Goal: Obtain resource: Download file/media

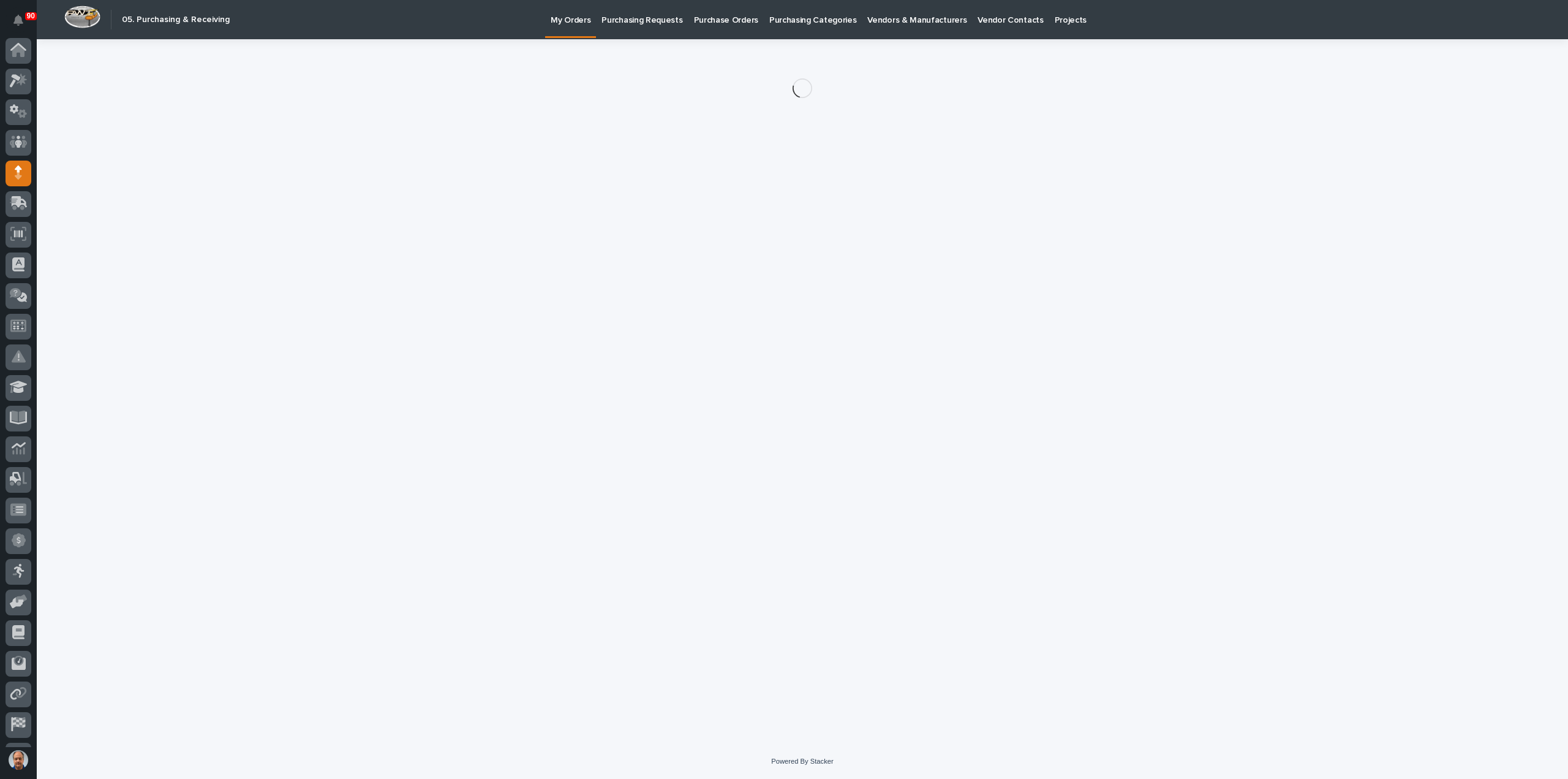
scroll to position [56, 0]
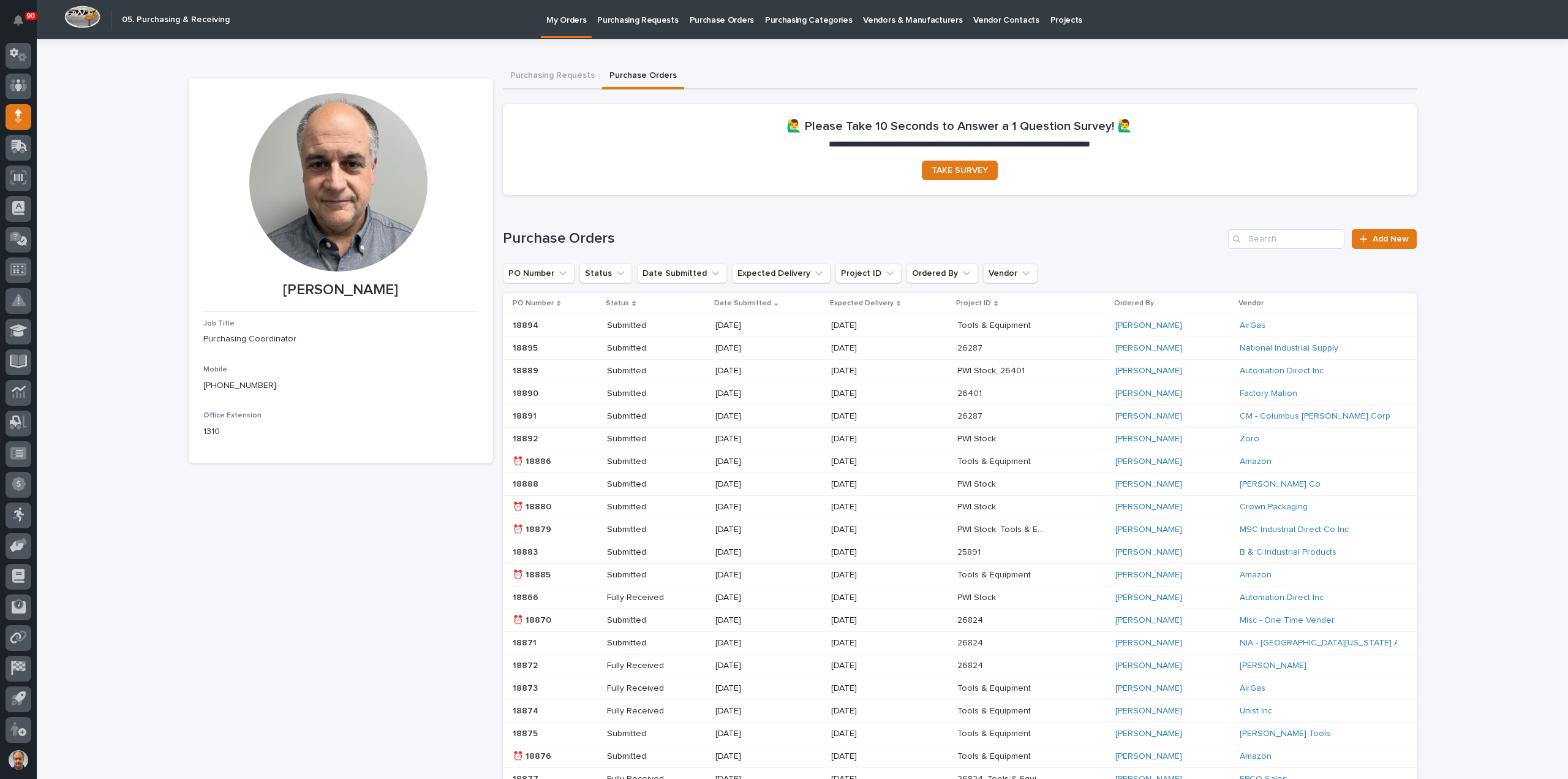
click at [561, 19] on p "My Orders" at bounding box center [566, 13] width 40 height 26
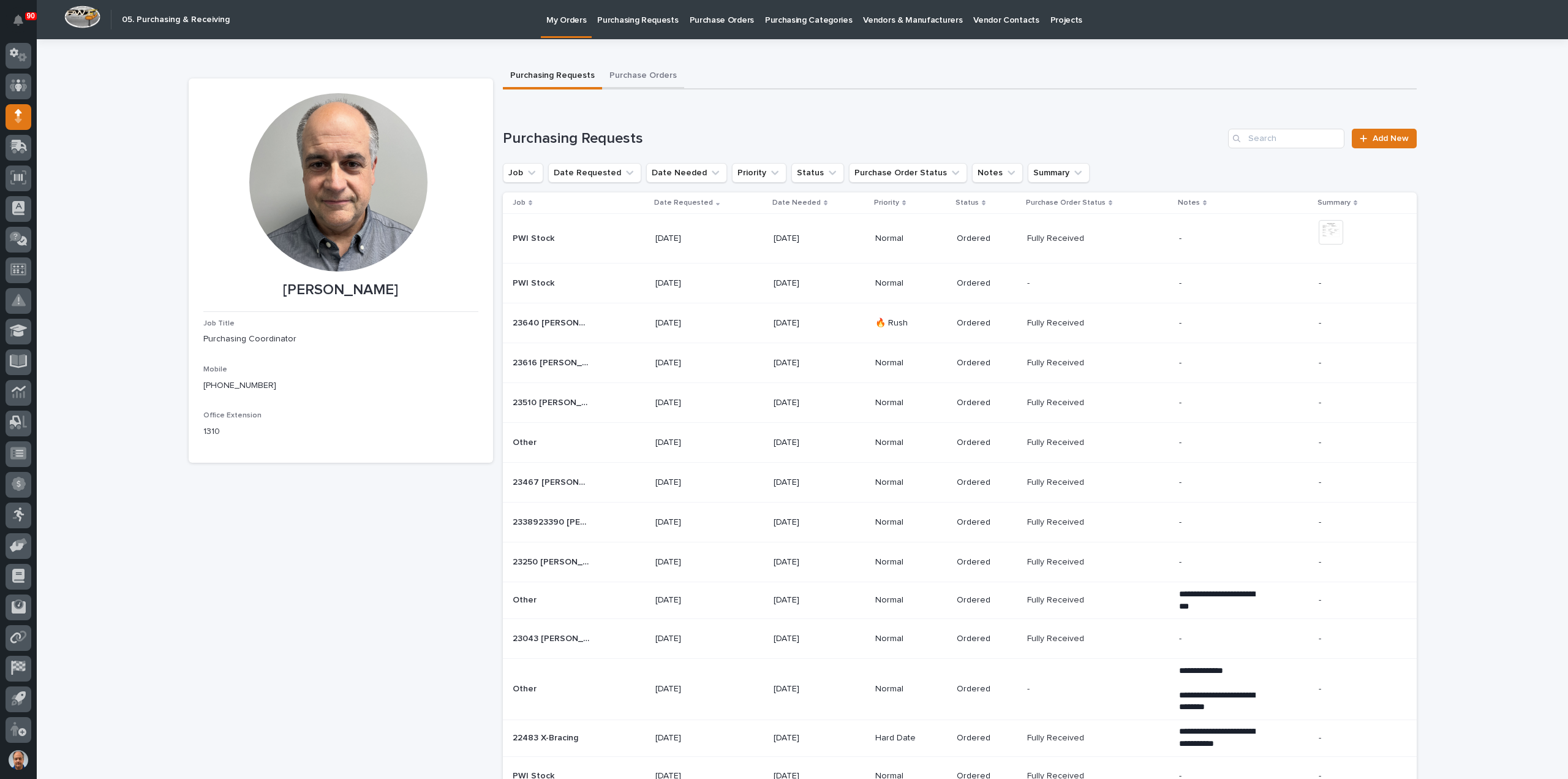
click at [625, 72] on button "Purchase Orders" at bounding box center [643, 77] width 82 height 26
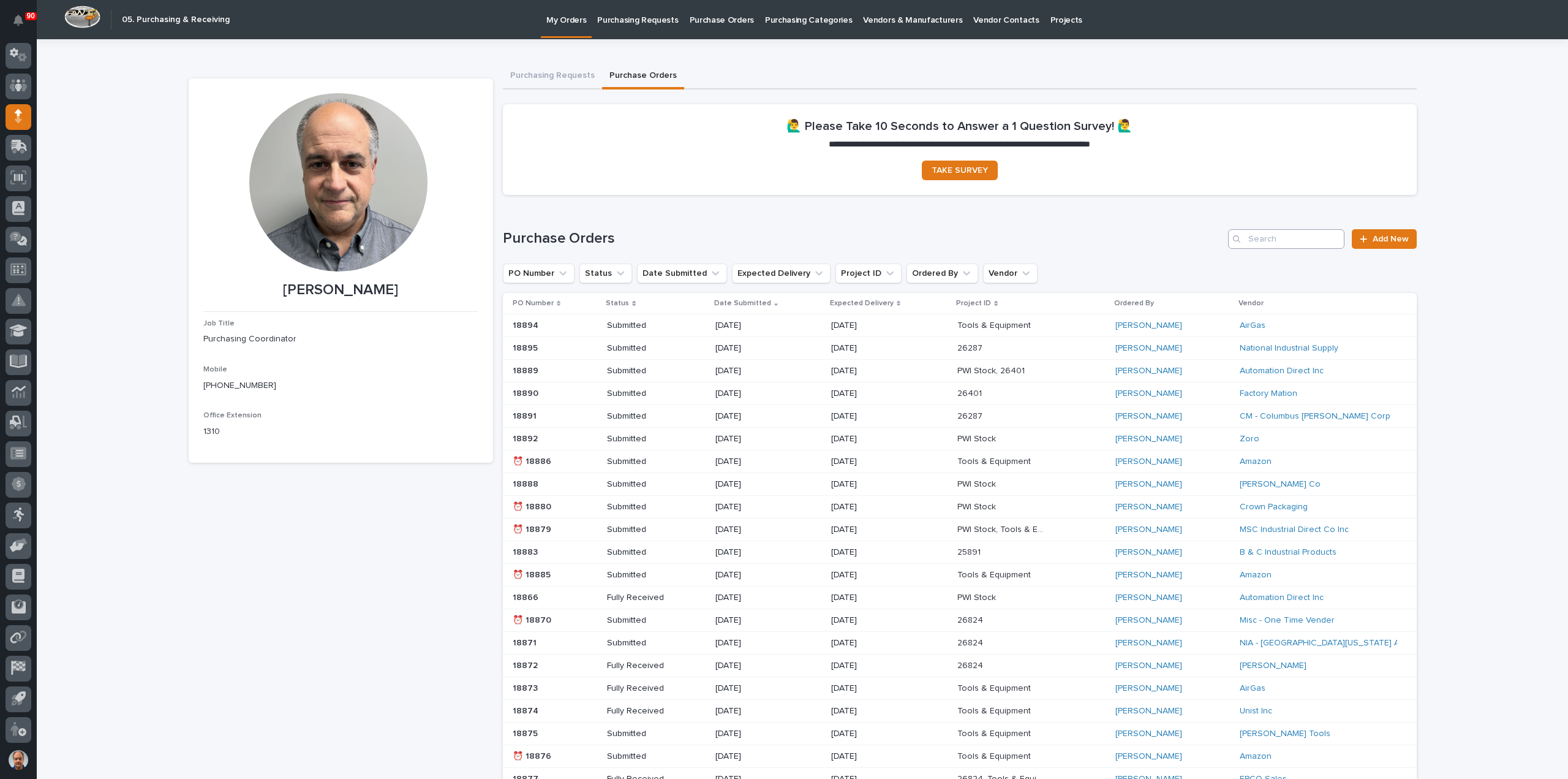
click at [1244, 239] on div "Search" at bounding box center [1286, 239] width 116 height 20
click at [1263, 241] on input "Search" at bounding box center [1286, 239] width 116 height 20
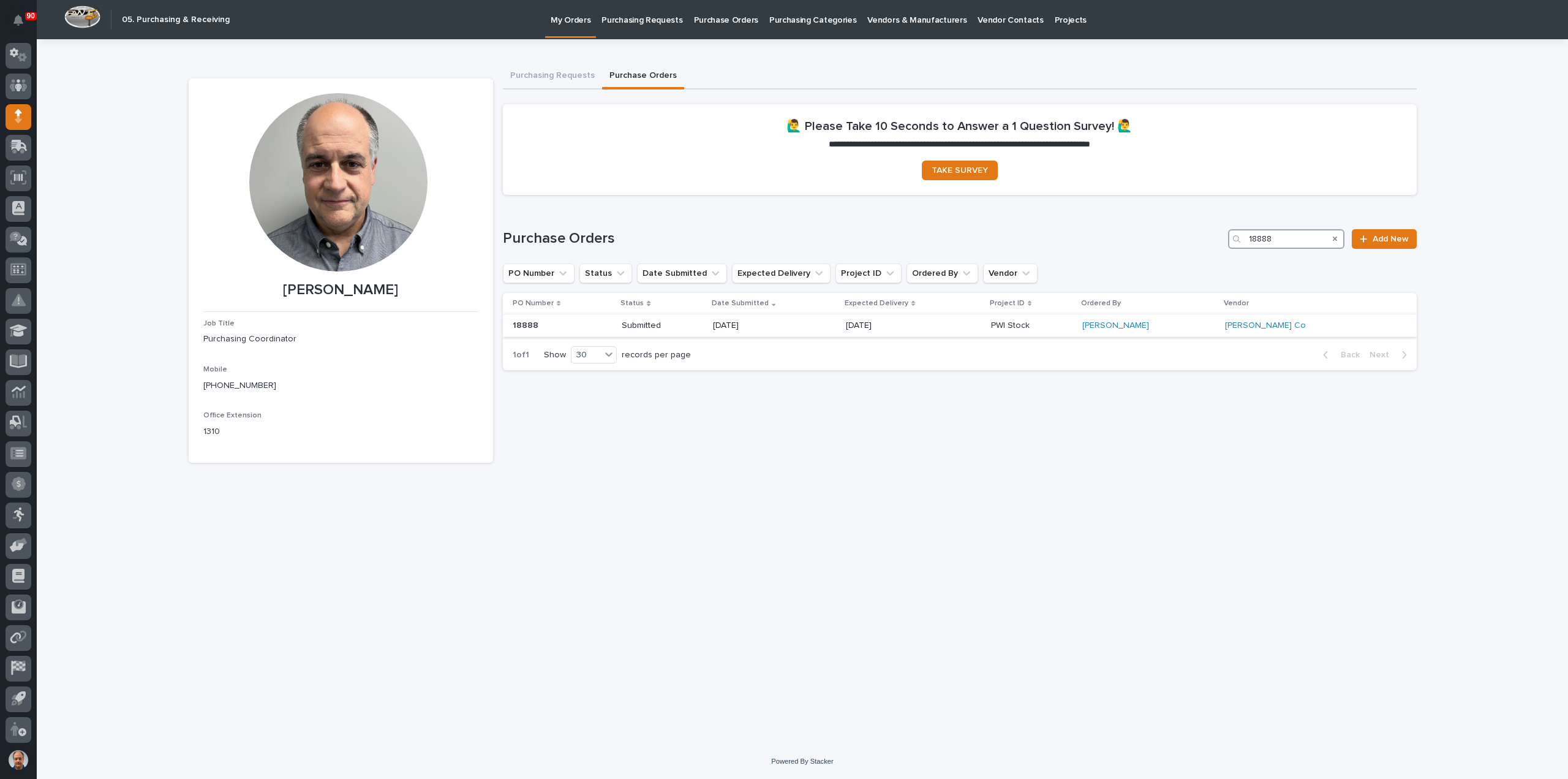
type input "18888"
click at [801, 321] on p "[DATE]" at bounding box center [757, 326] width 87 height 11
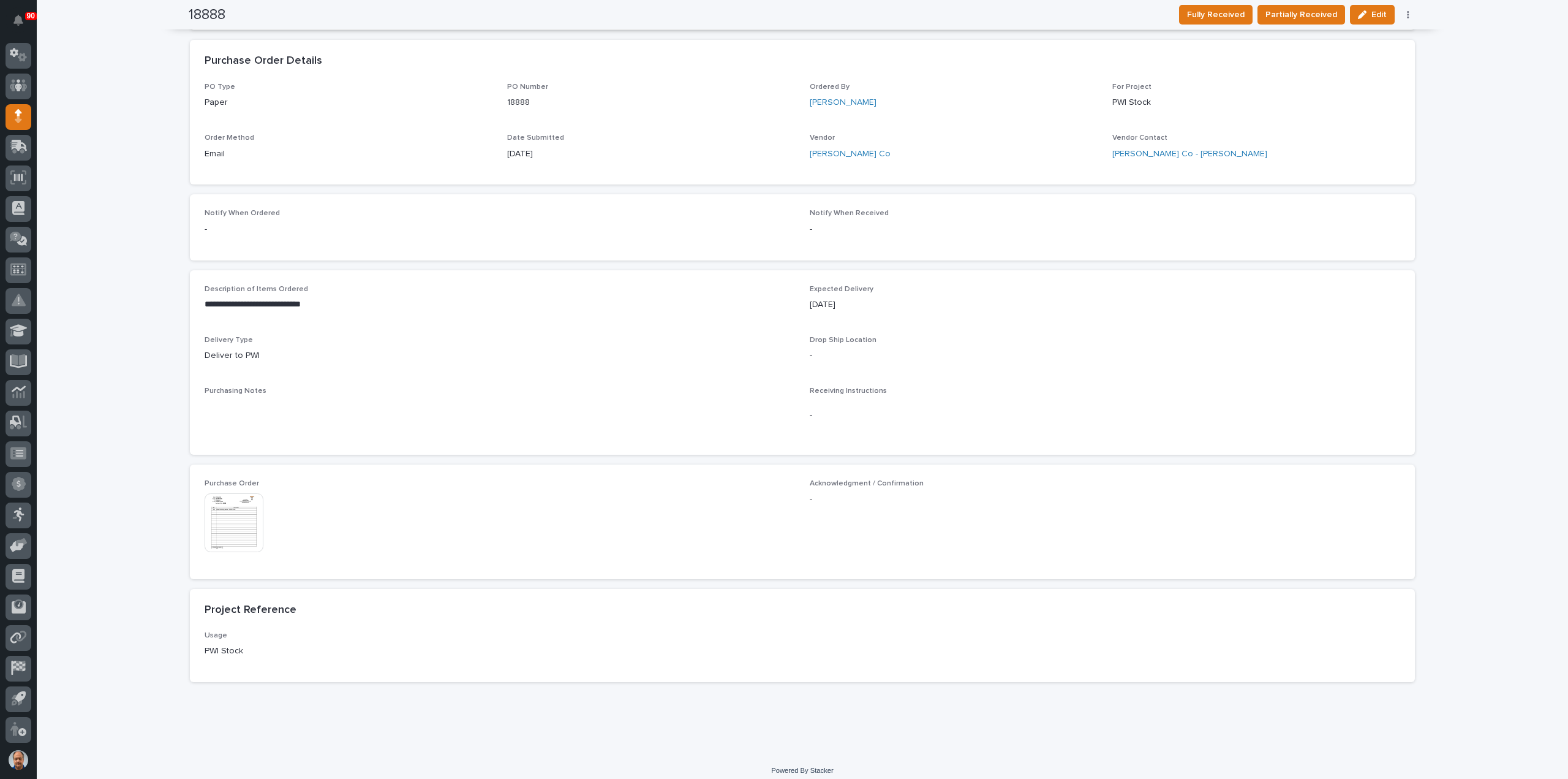
scroll to position [269, 0]
click at [226, 502] on img at bounding box center [233, 514] width 58 height 59
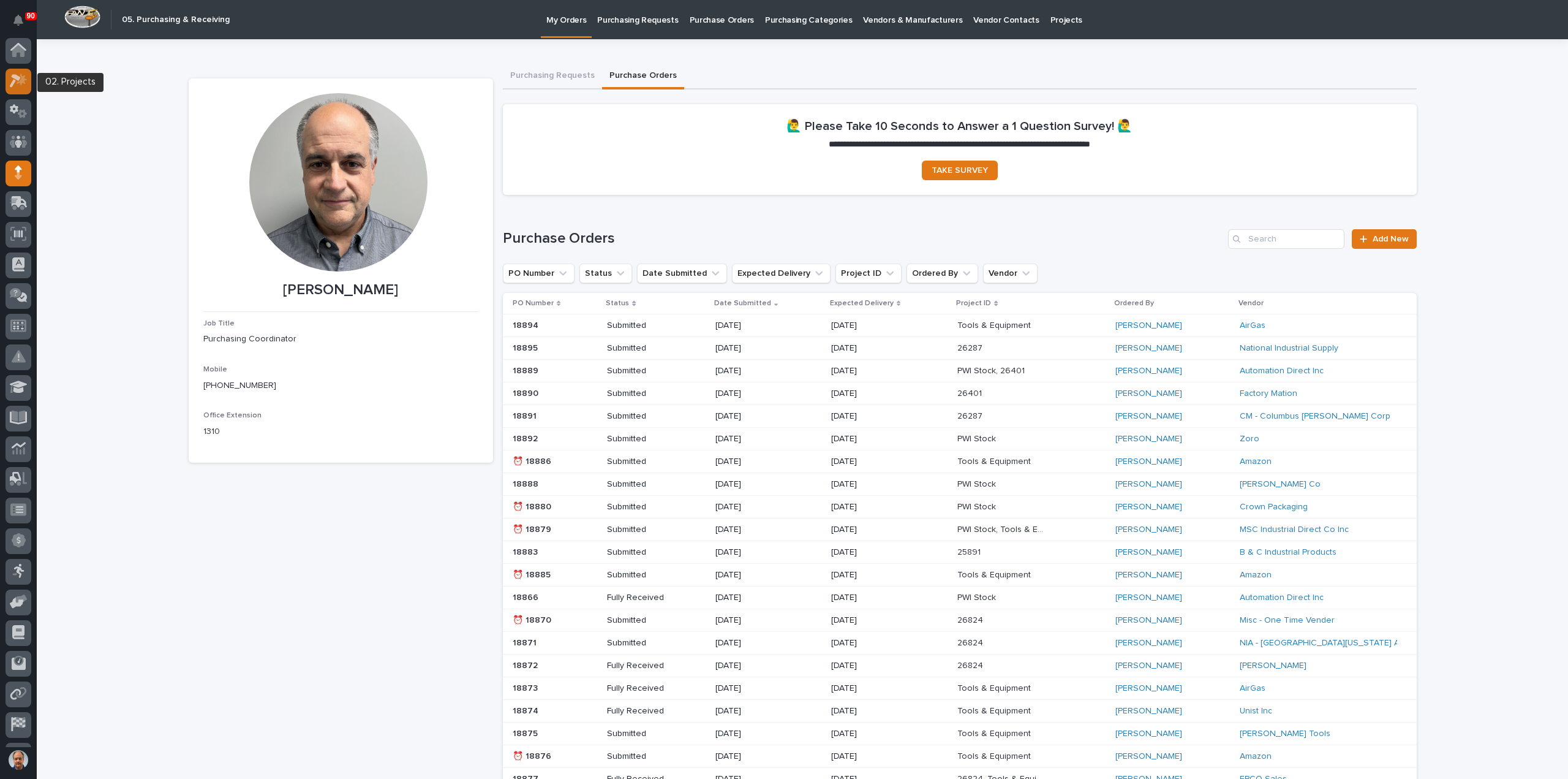
click at [20, 84] on icon at bounding box center [18, 81] width 17 height 14
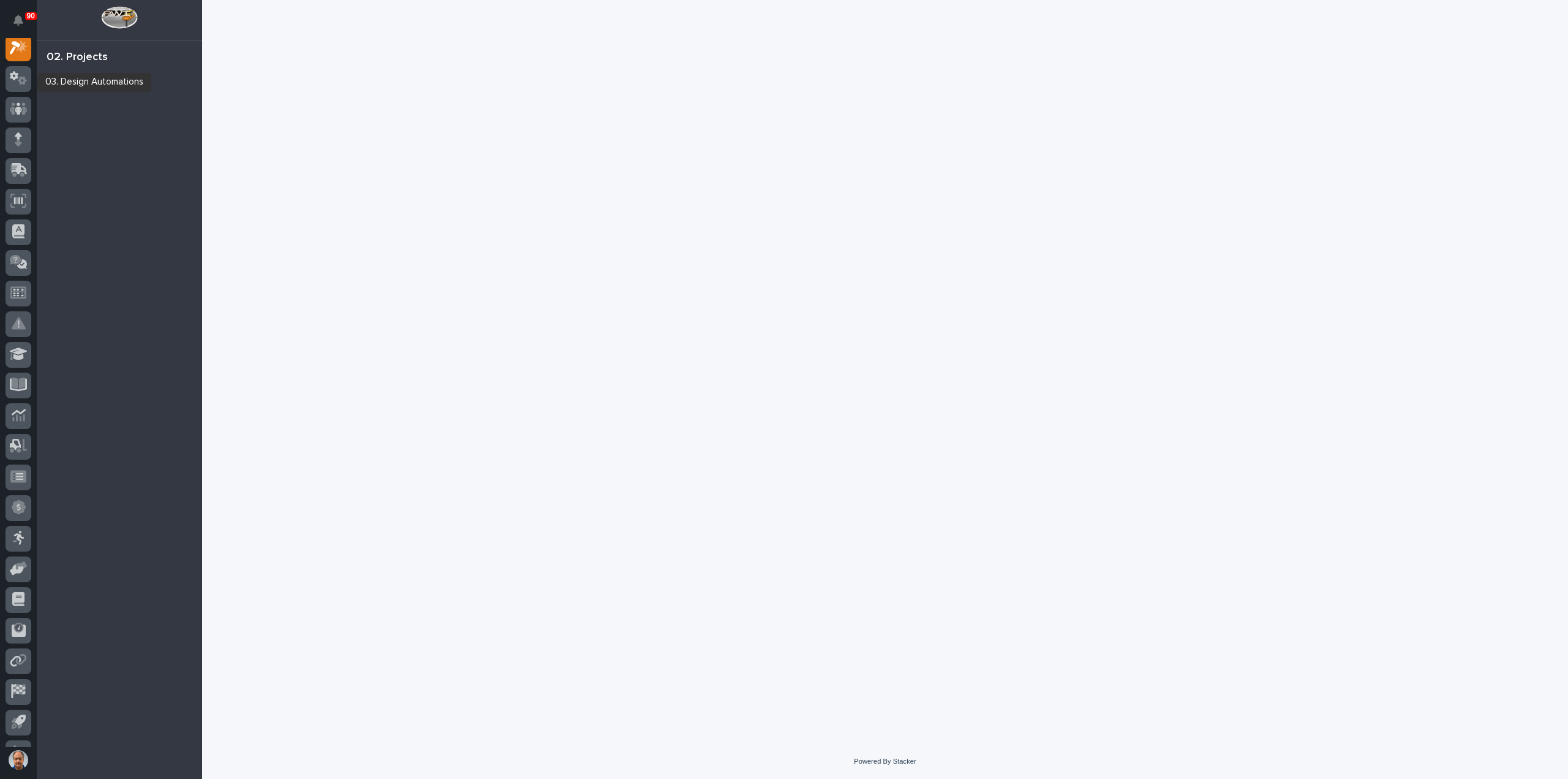
scroll to position [30, 0]
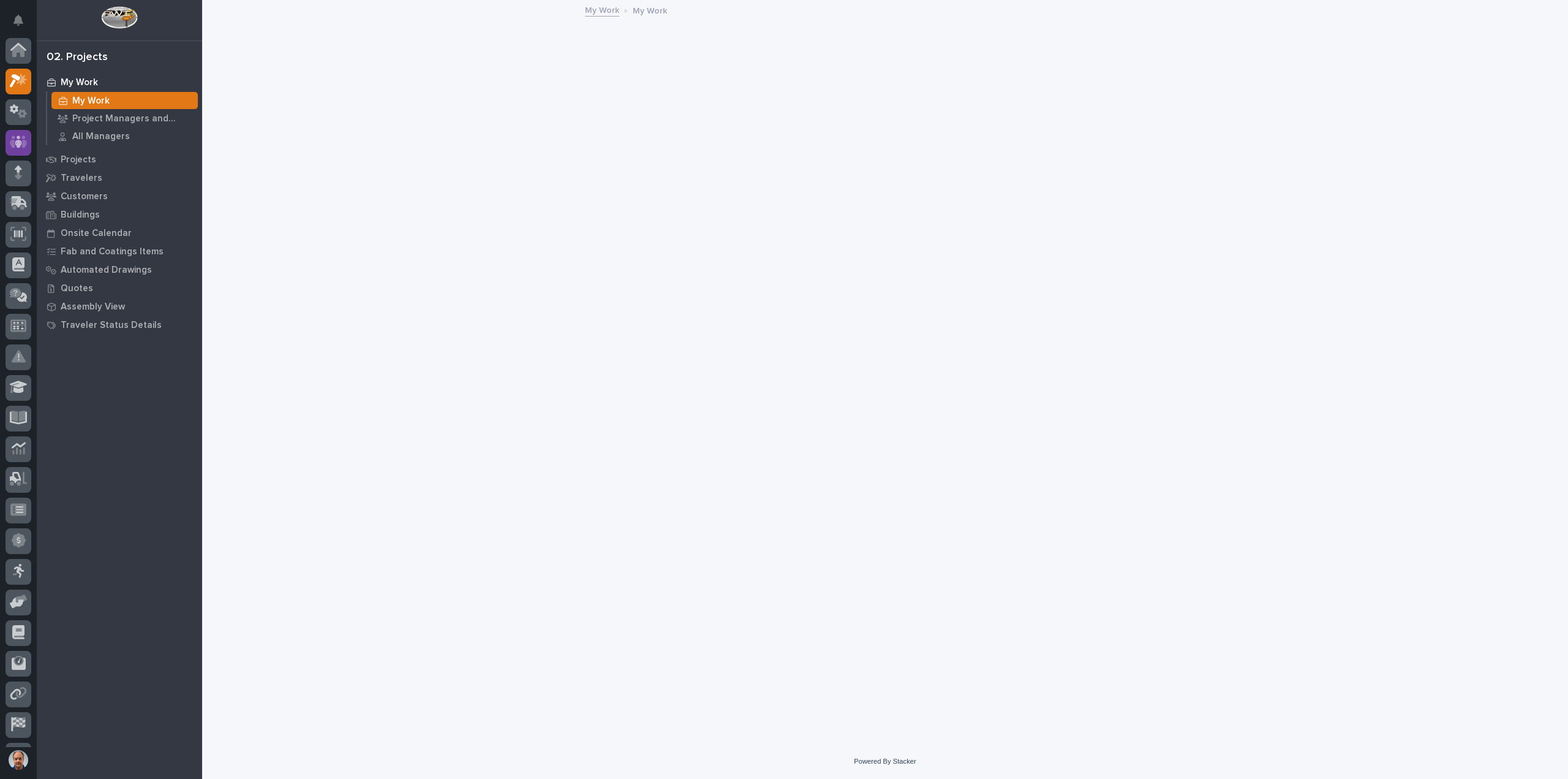
scroll to position [30, 0]
click at [74, 157] on p "Projects" at bounding box center [78, 160] width 36 height 11
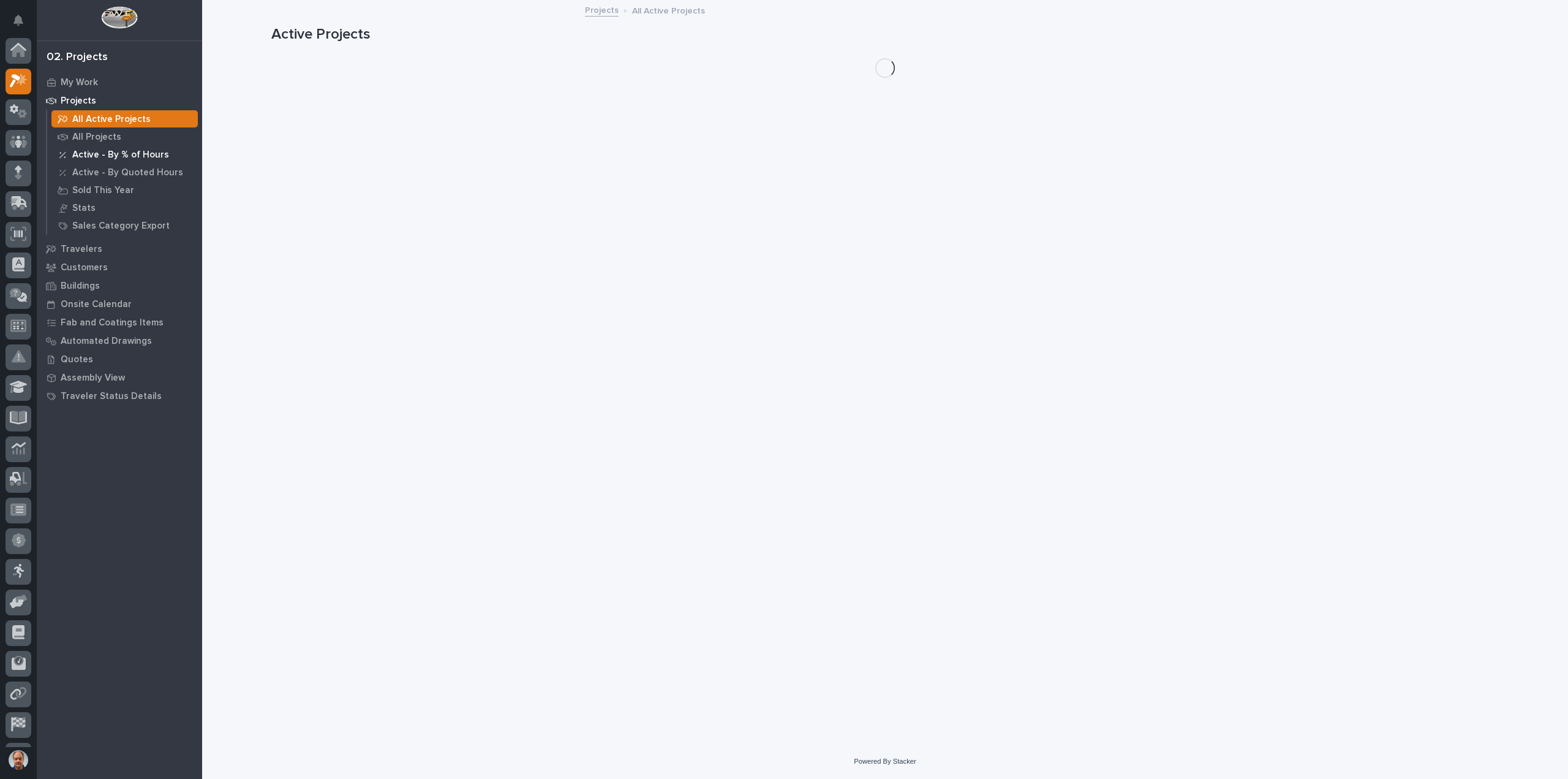
scroll to position [30, 0]
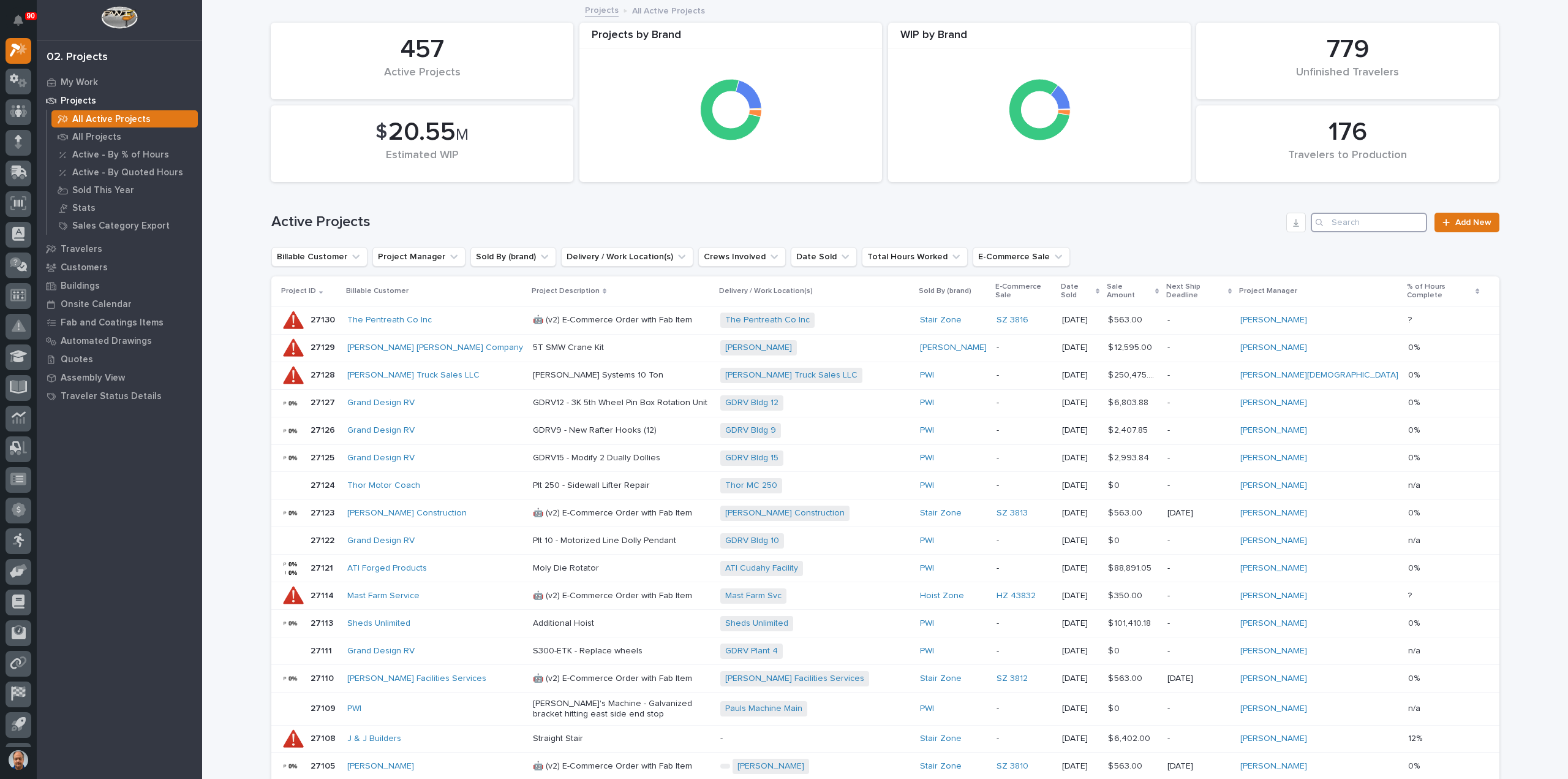
click at [1345, 223] on input "Search" at bounding box center [1368, 223] width 116 height 20
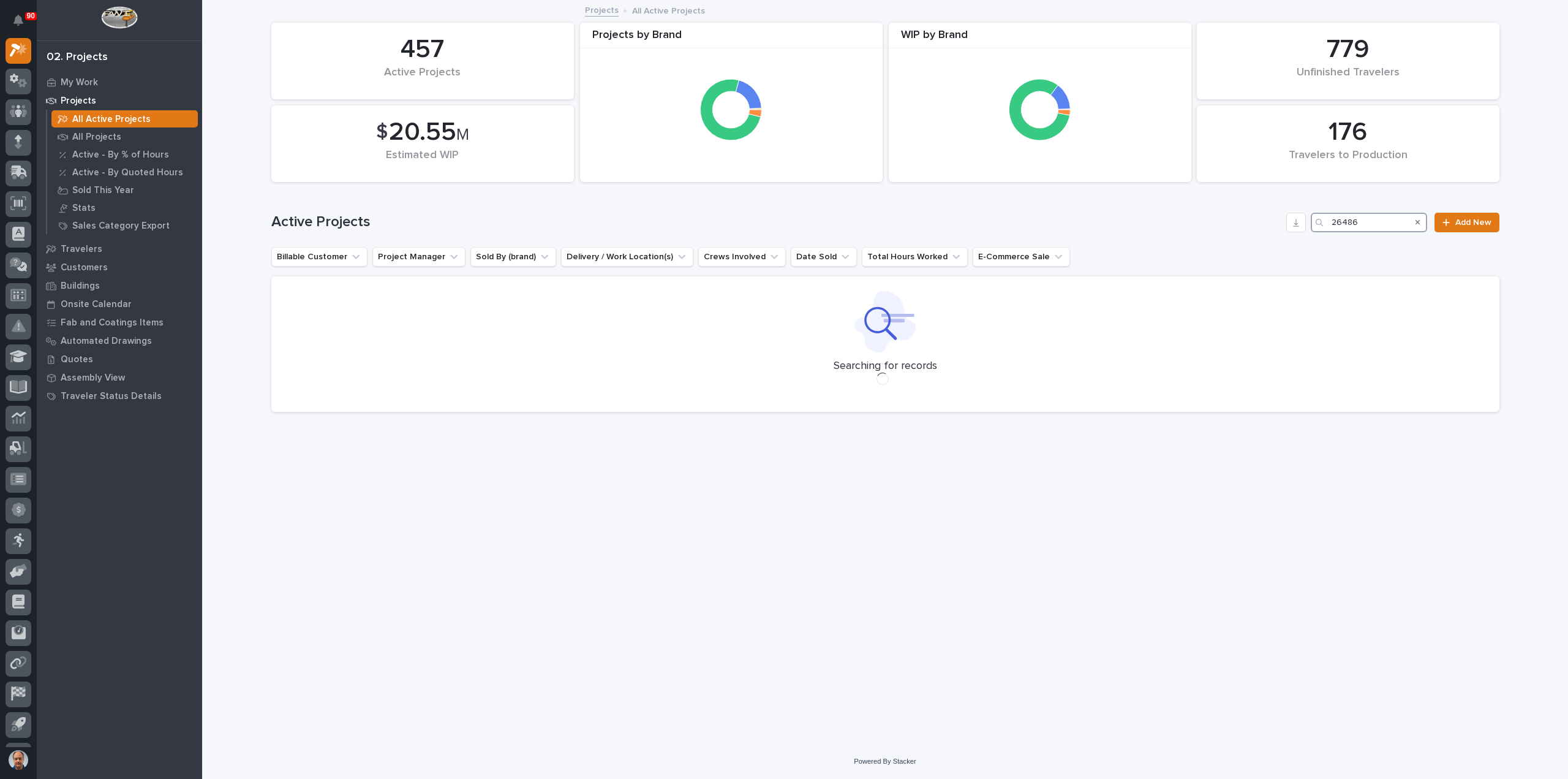
type input "26486"
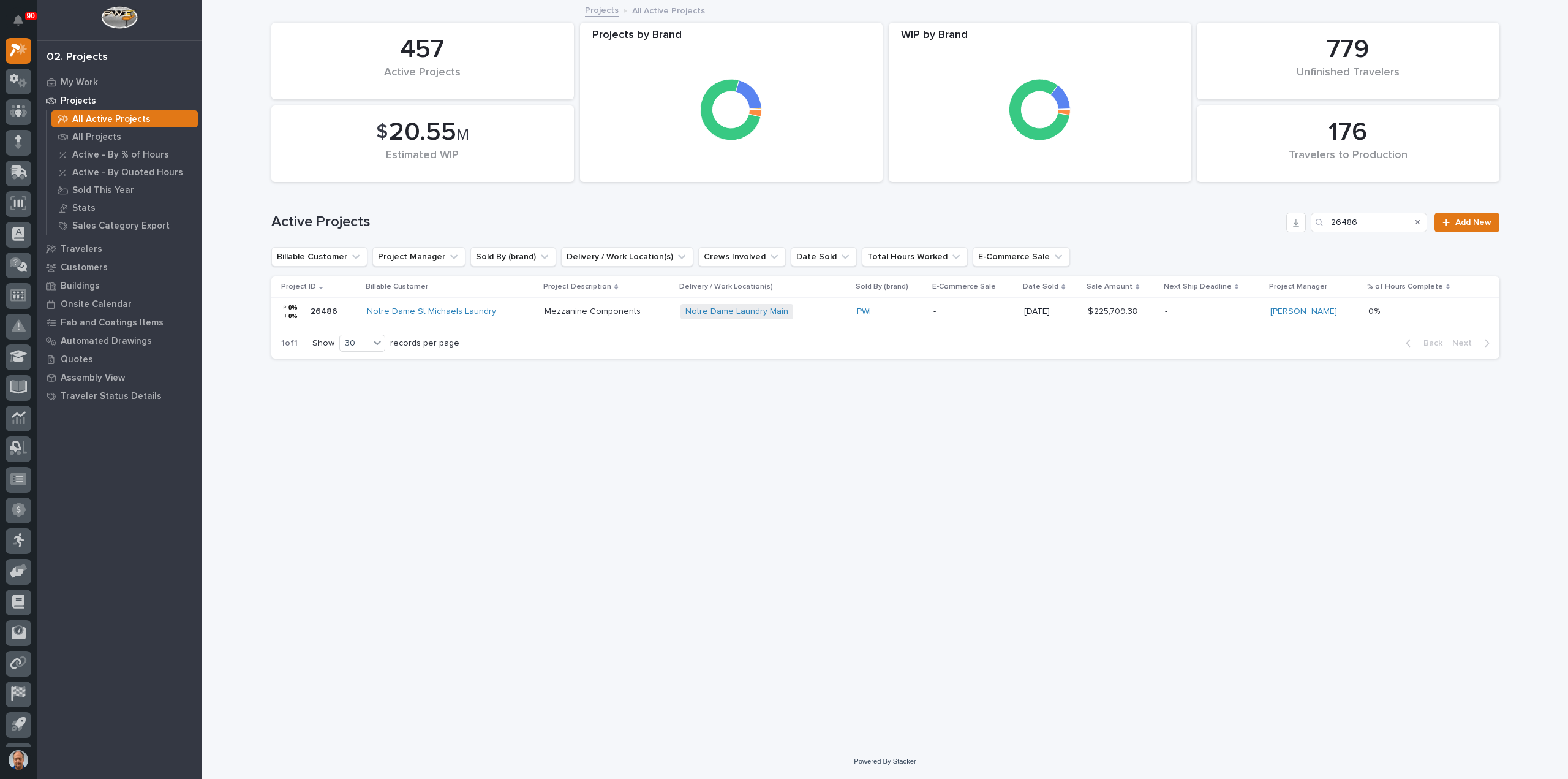
click at [522, 312] on div "Notre Dame St Michaels Laundry" at bounding box center [450, 312] width 168 height 11
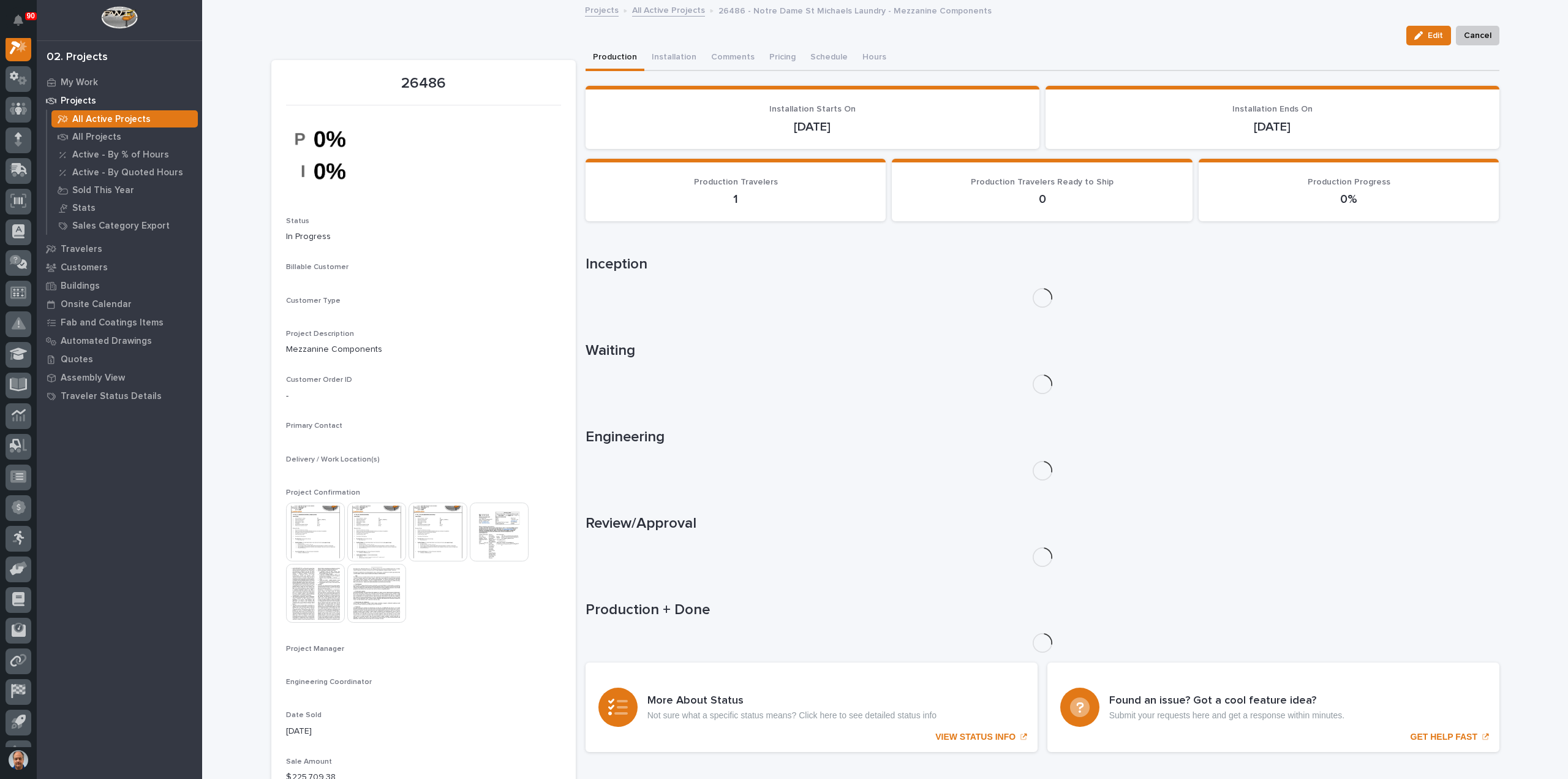
scroll to position [30, 0]
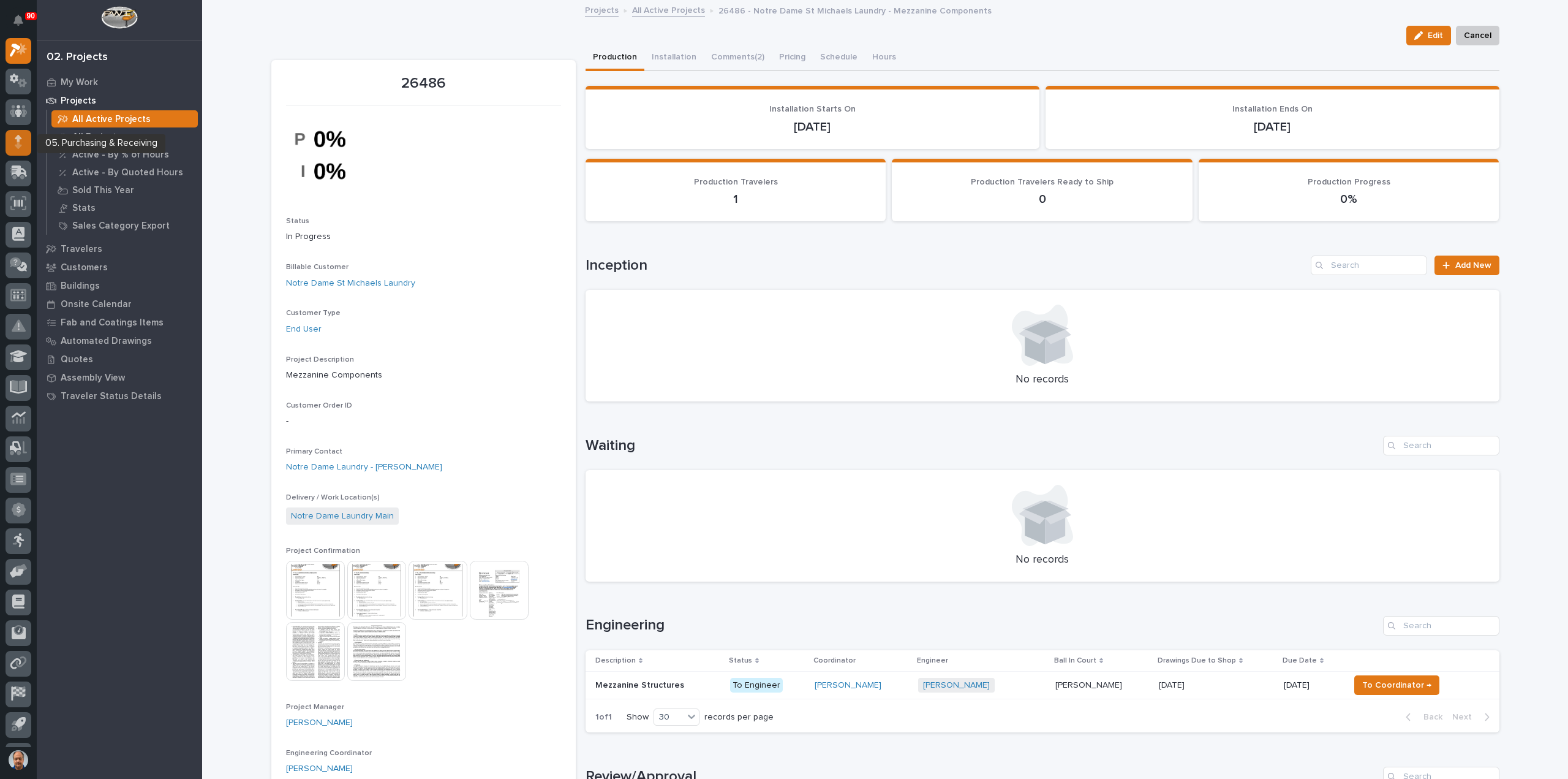
click at [18, 139] on icon at bounding box center [18, 138] width 8 height 7
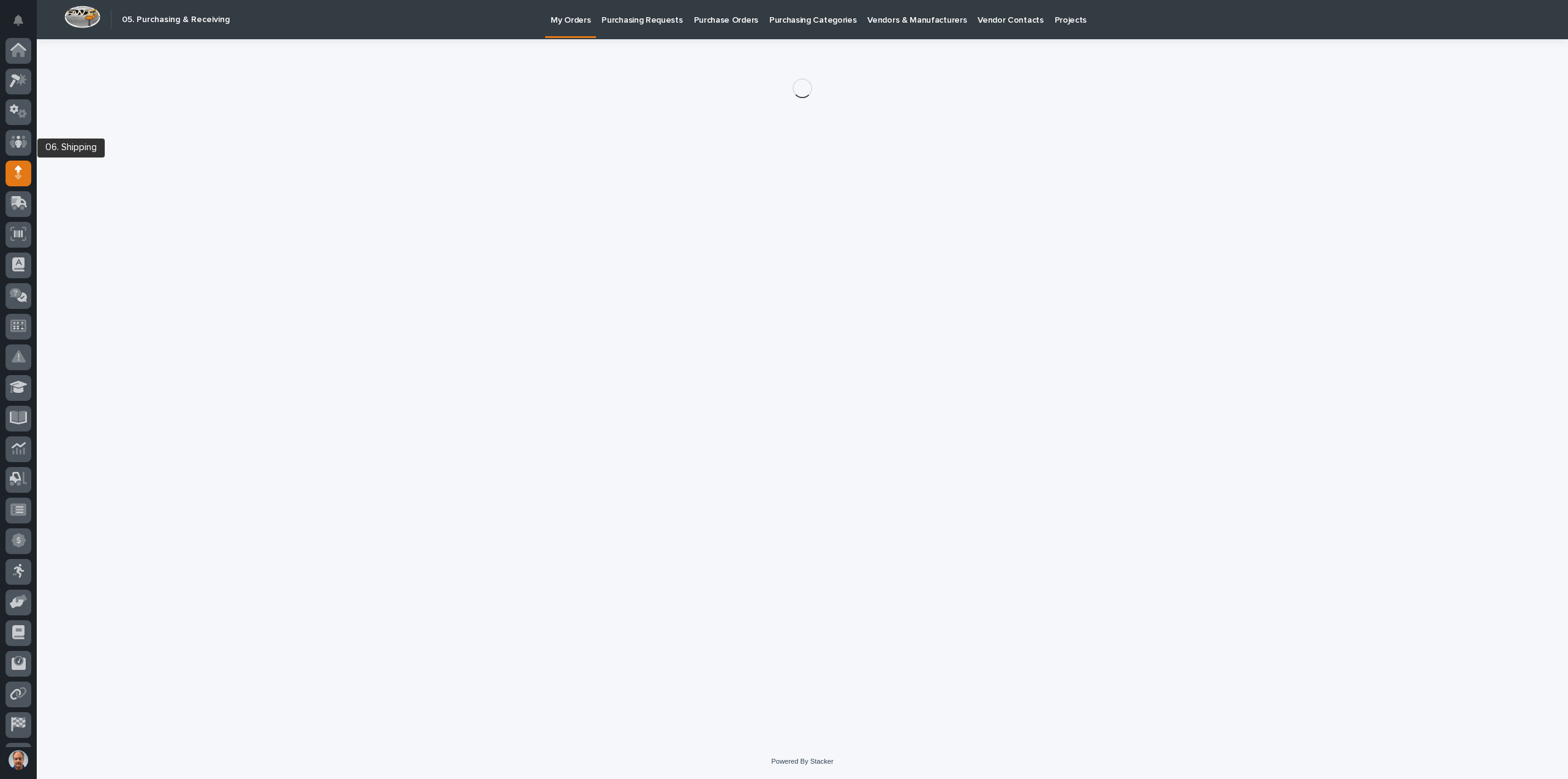
scroll to position [56, 0]
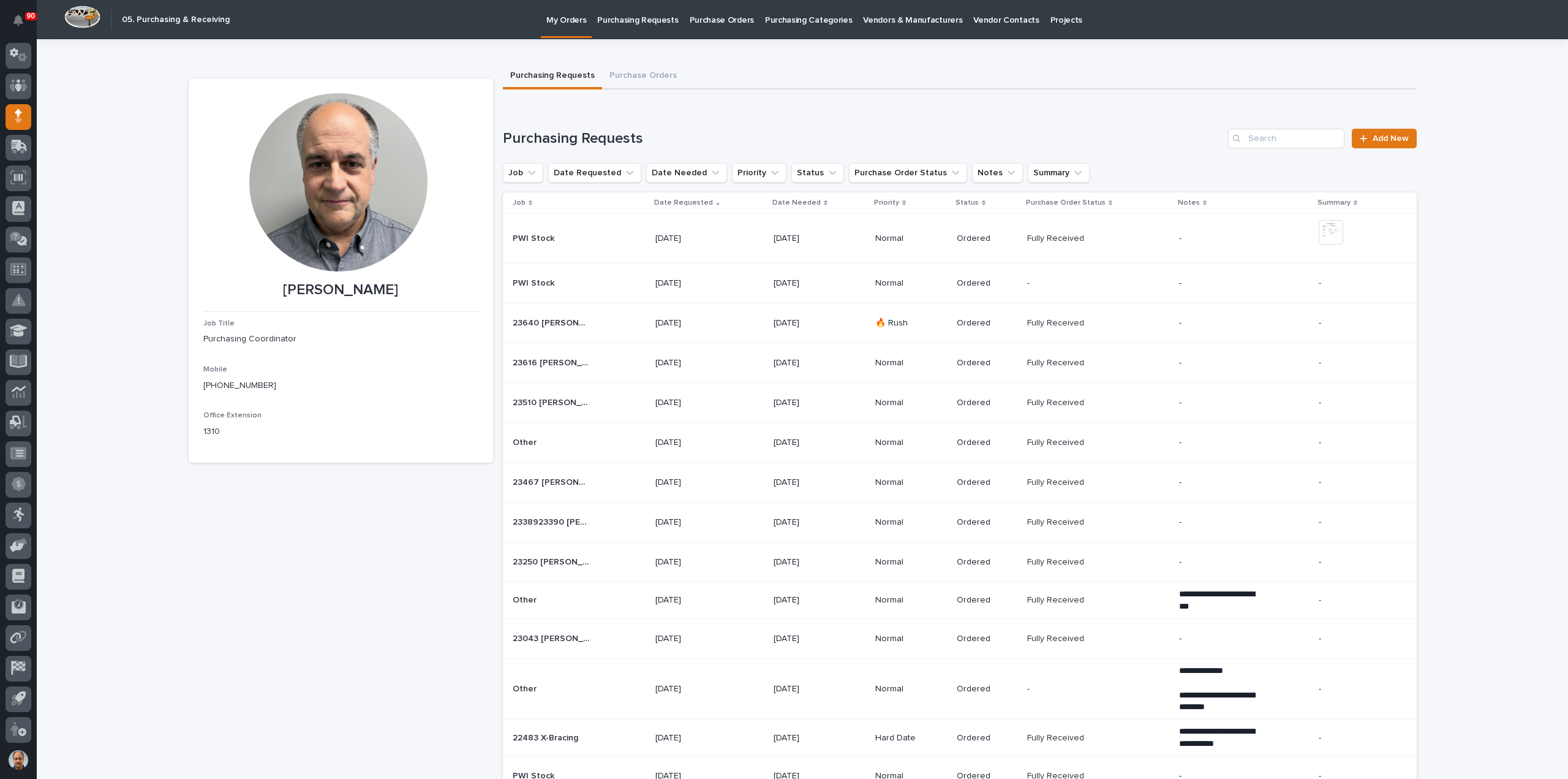
click at [642, 21] on p "Purchasing Requests" at bounding box center [637, 13] width 81 height 26
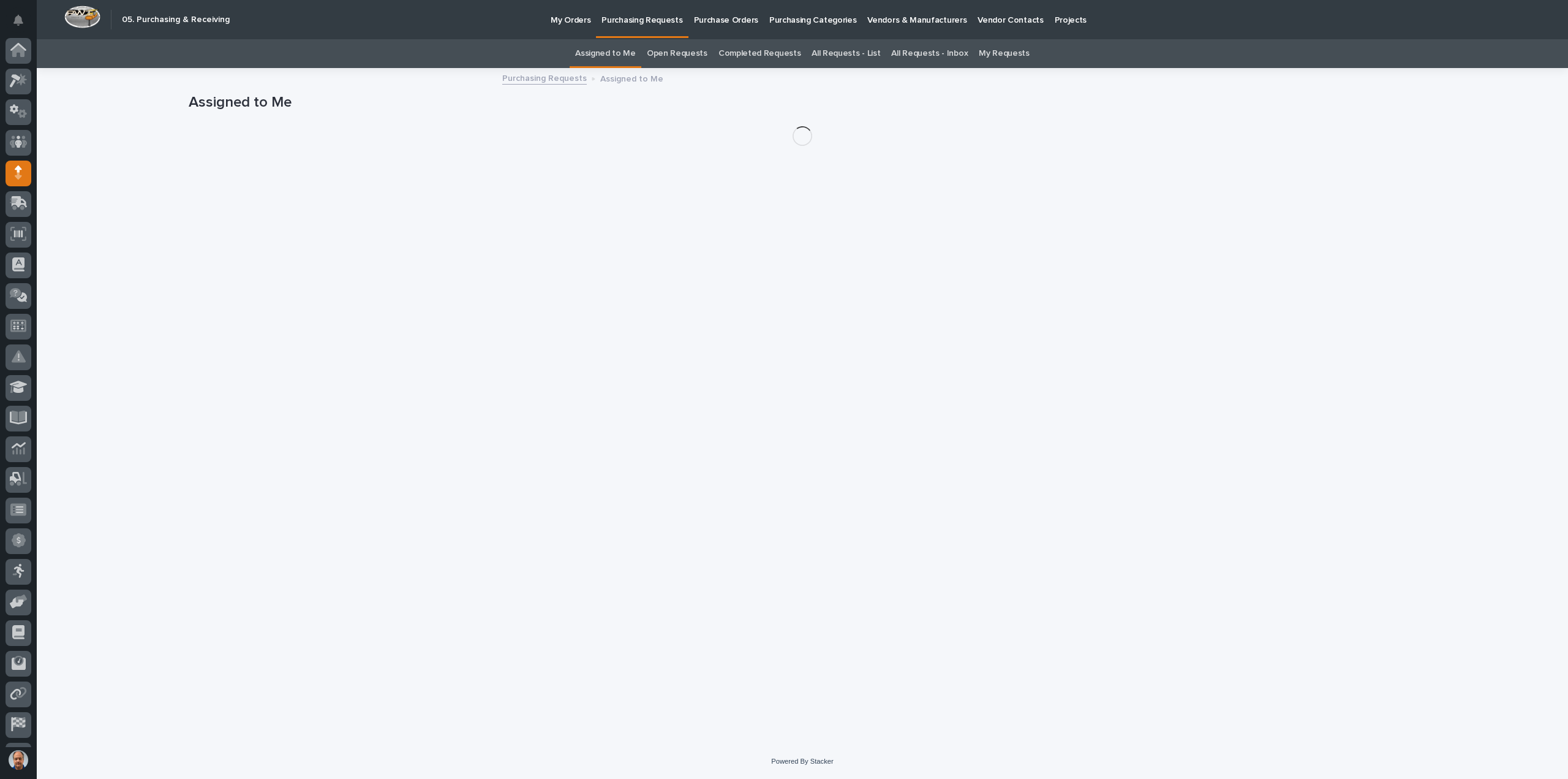
scroll to position [56, 0]
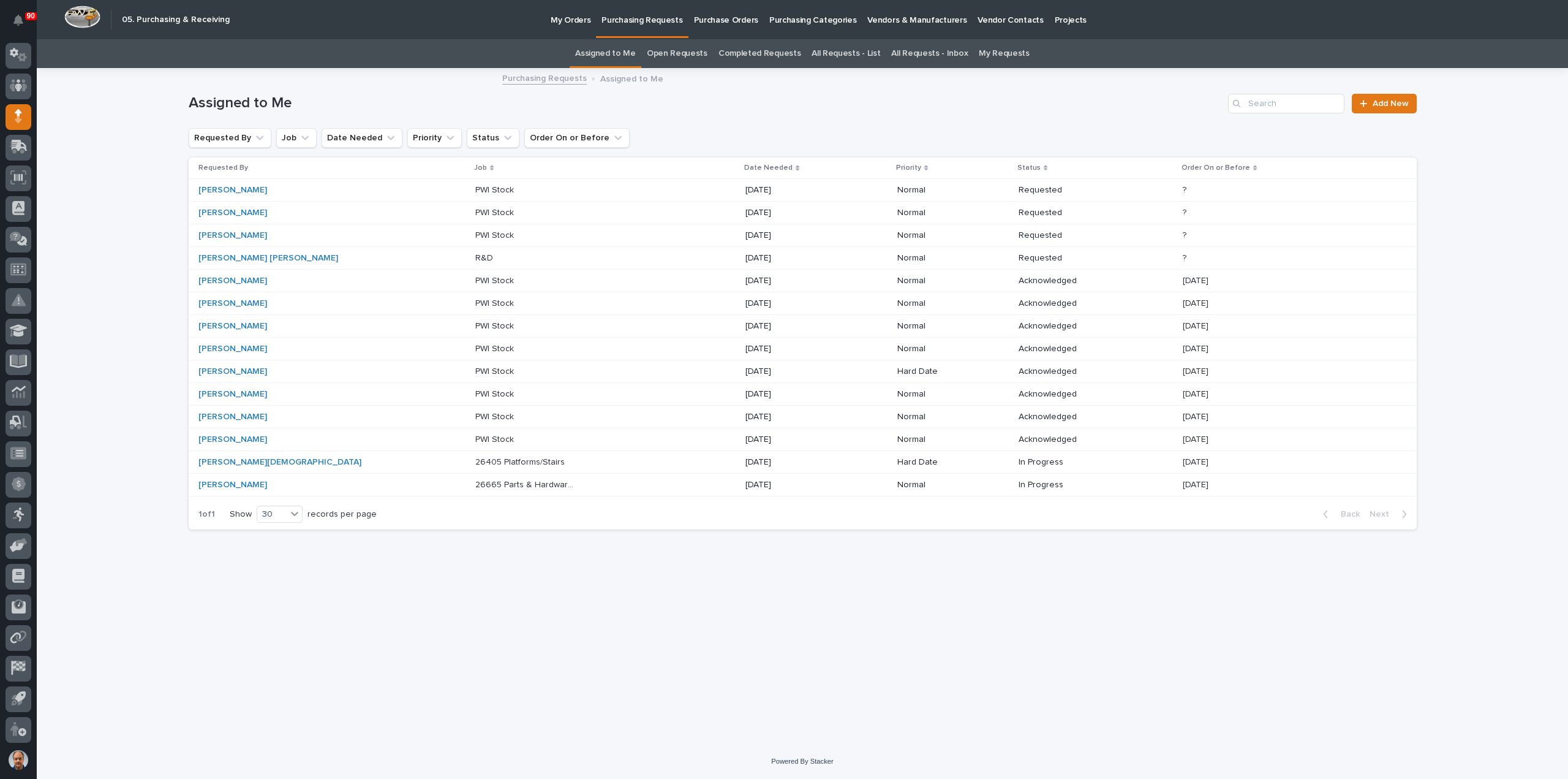
click at [844, 52] on link "All Requests - List" at bounding box center [846, 54] width 68 height 29
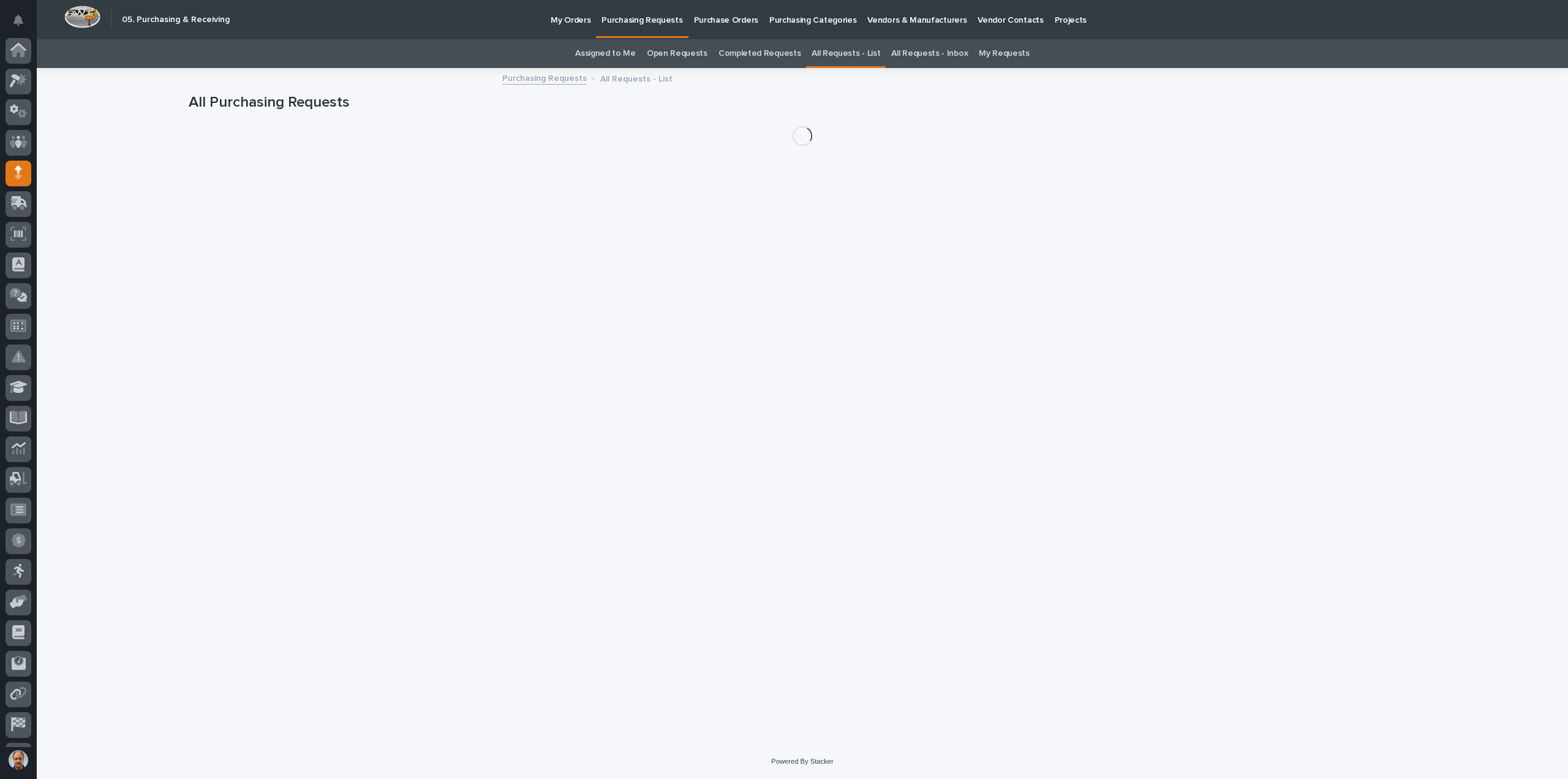
scroll to position [56, 0]
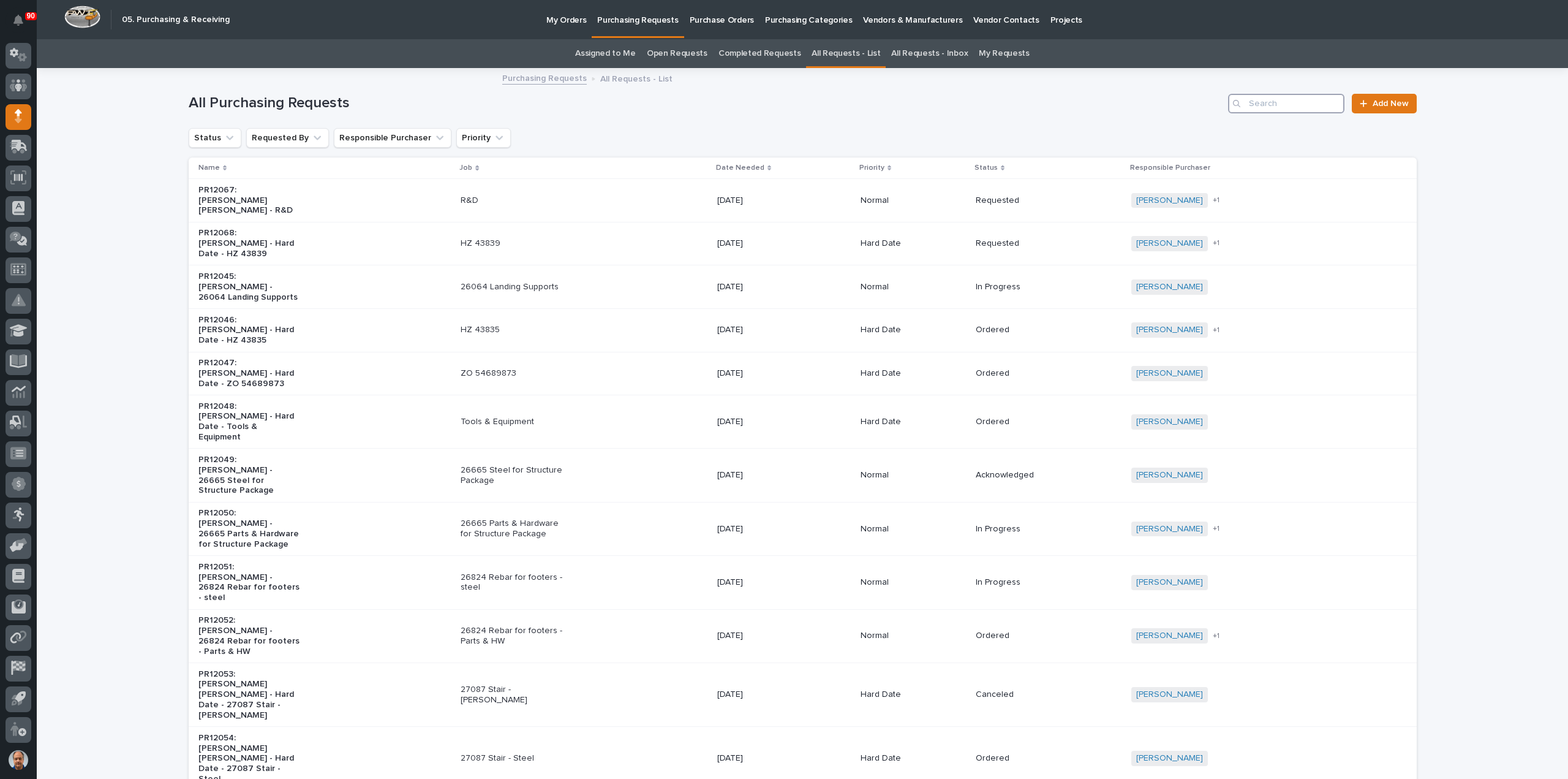
click at [1269, 103] on input "Search" at bounding box center [1286, 103] width 116 height 20
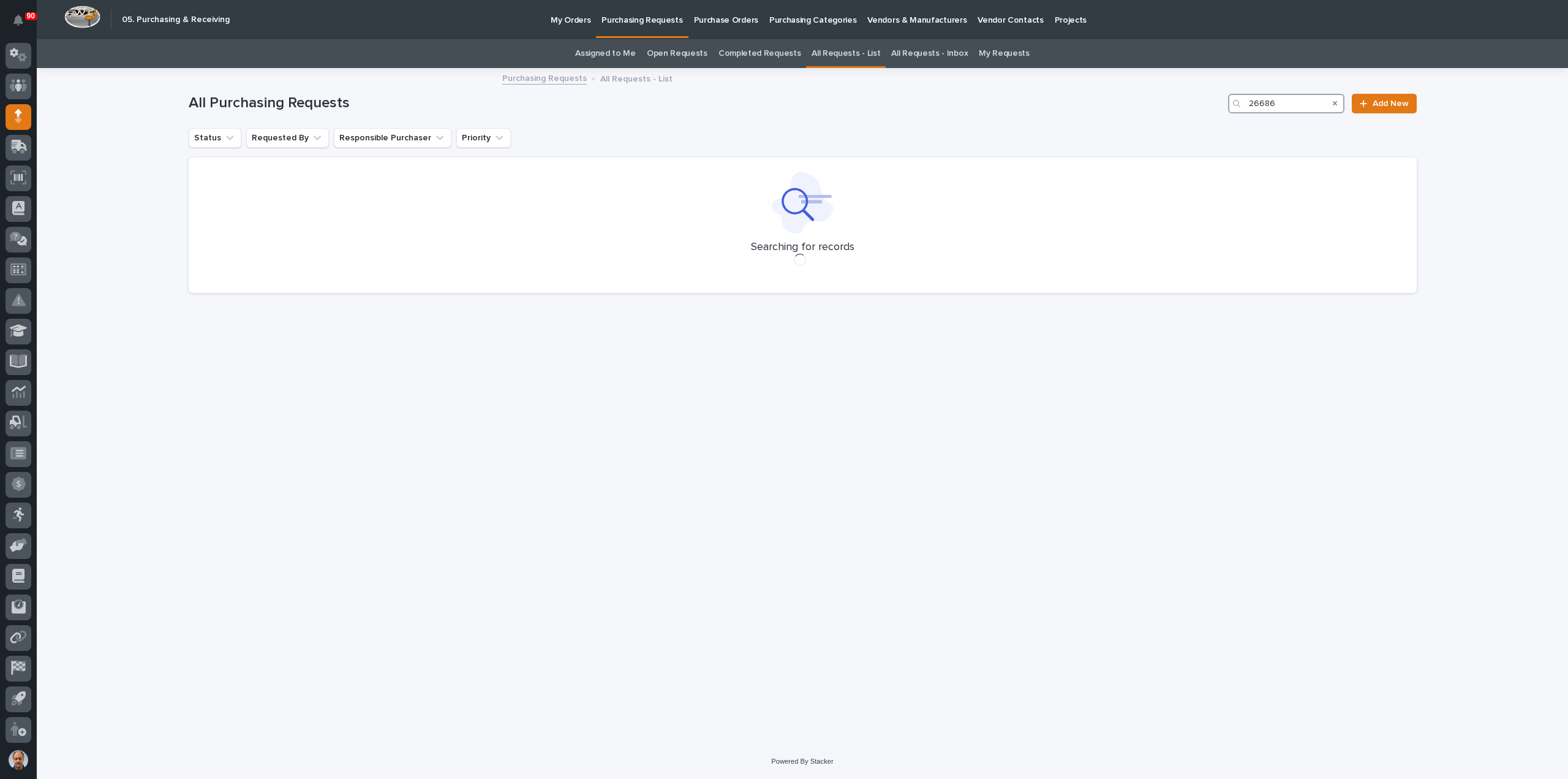
type input "26686"
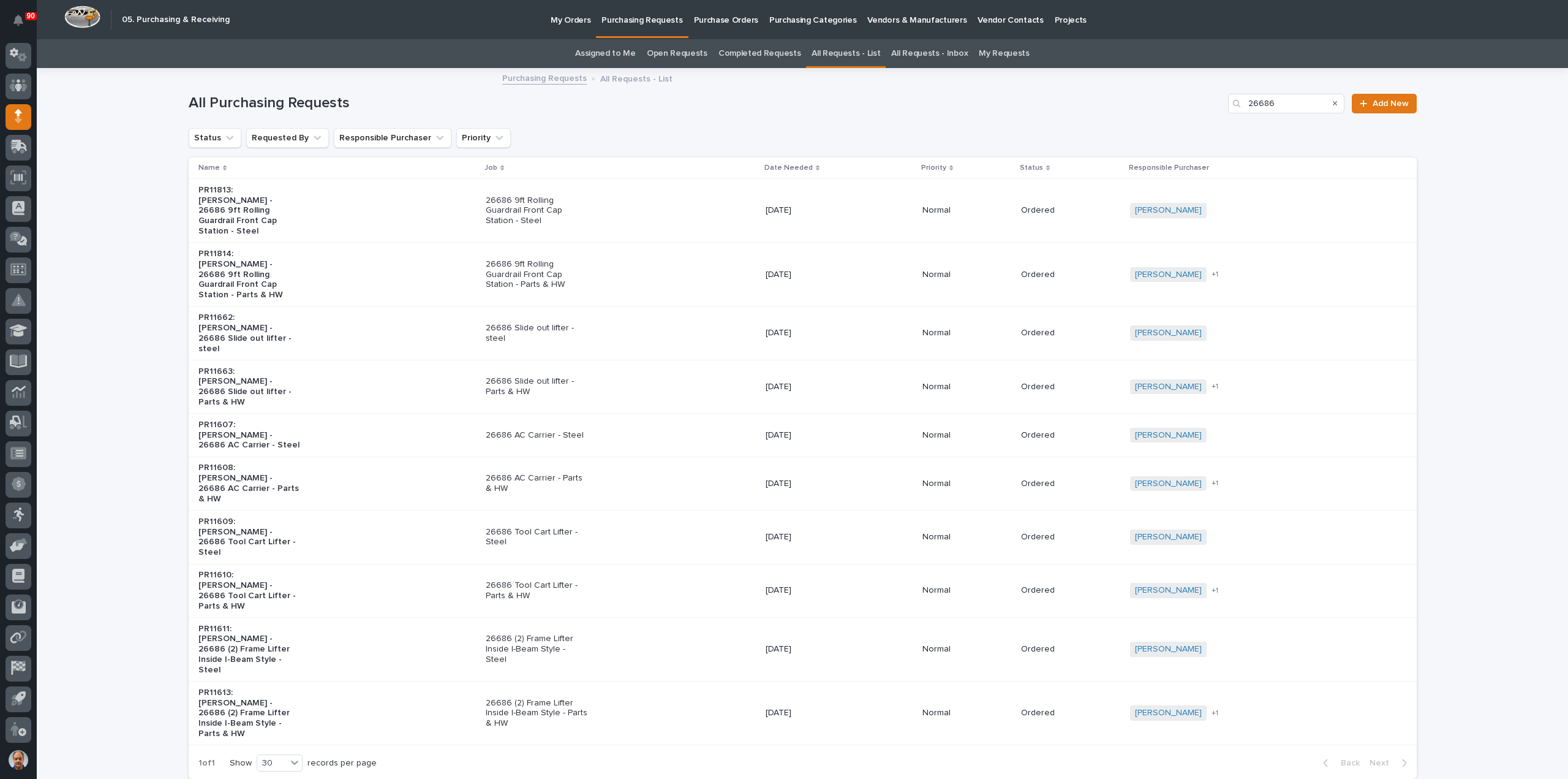
click at [552, 259] on p "26686 9ft Rolling Guardrail Front Cap Station - Parts & HW" at bounding box center [536, 274] width 103 height 30
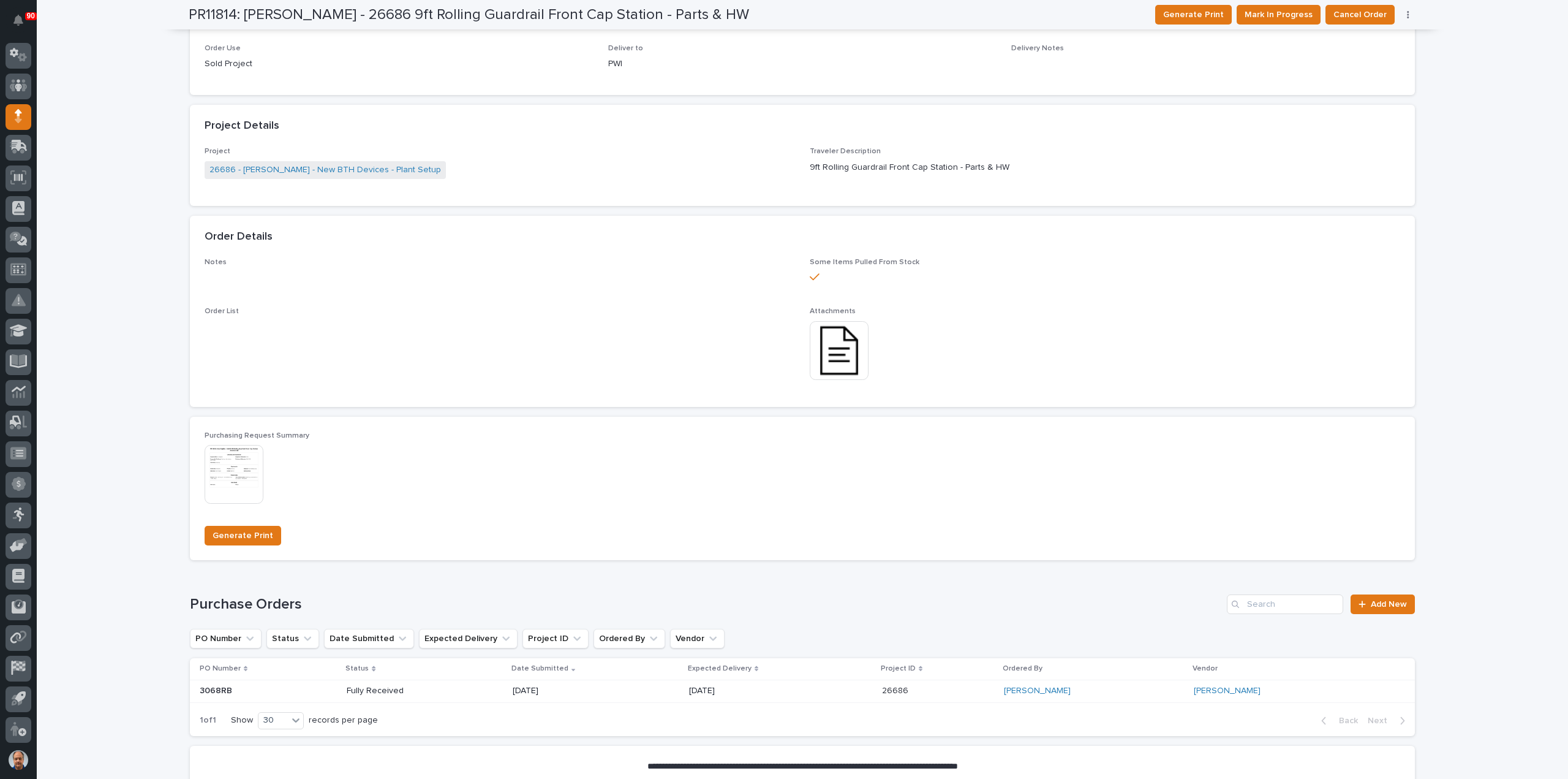
scroll to position [613, 0]
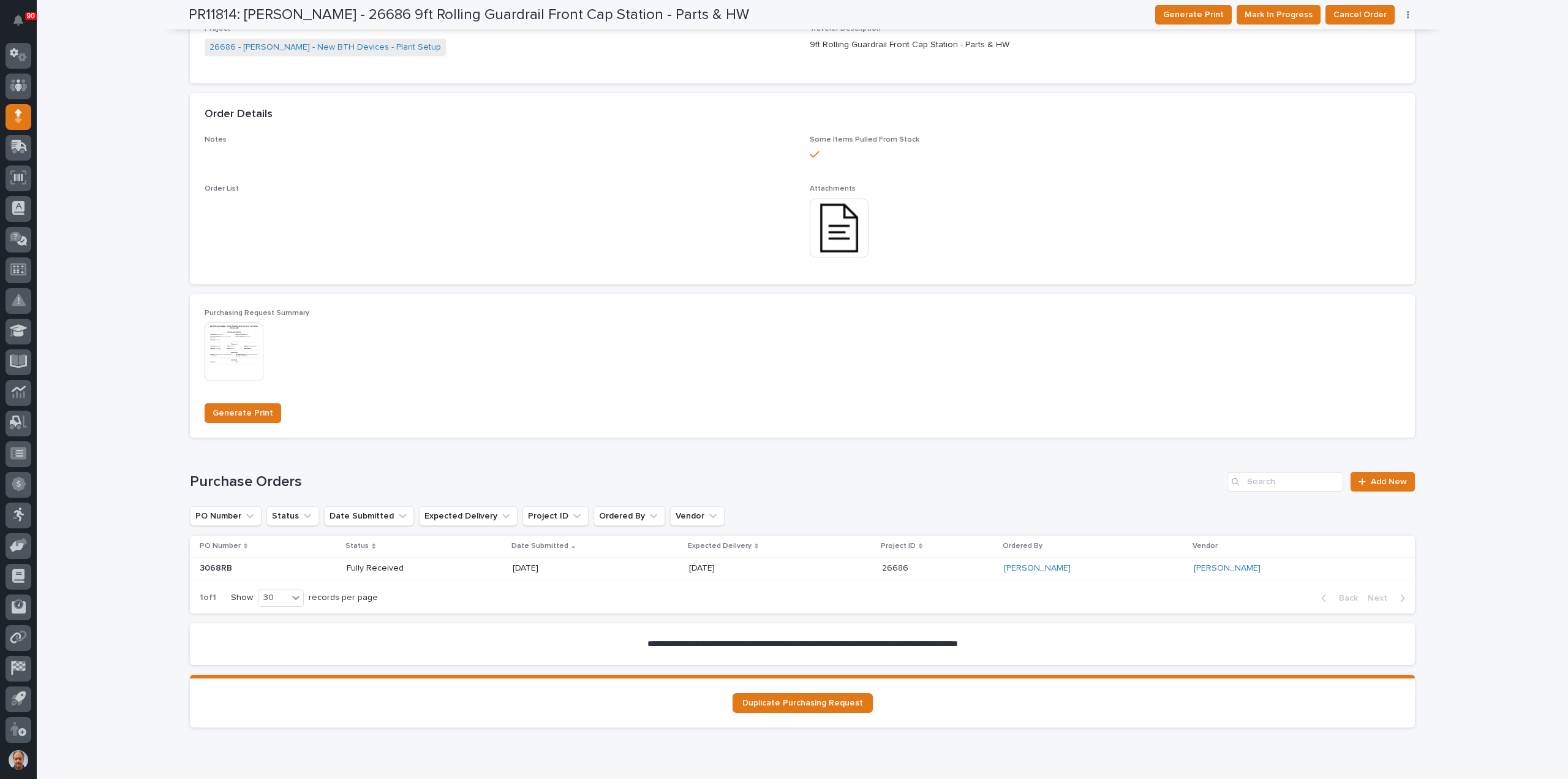
click at [746, 567] on p "[DATE]" at bounding box center [732, 568] width 87 height 11
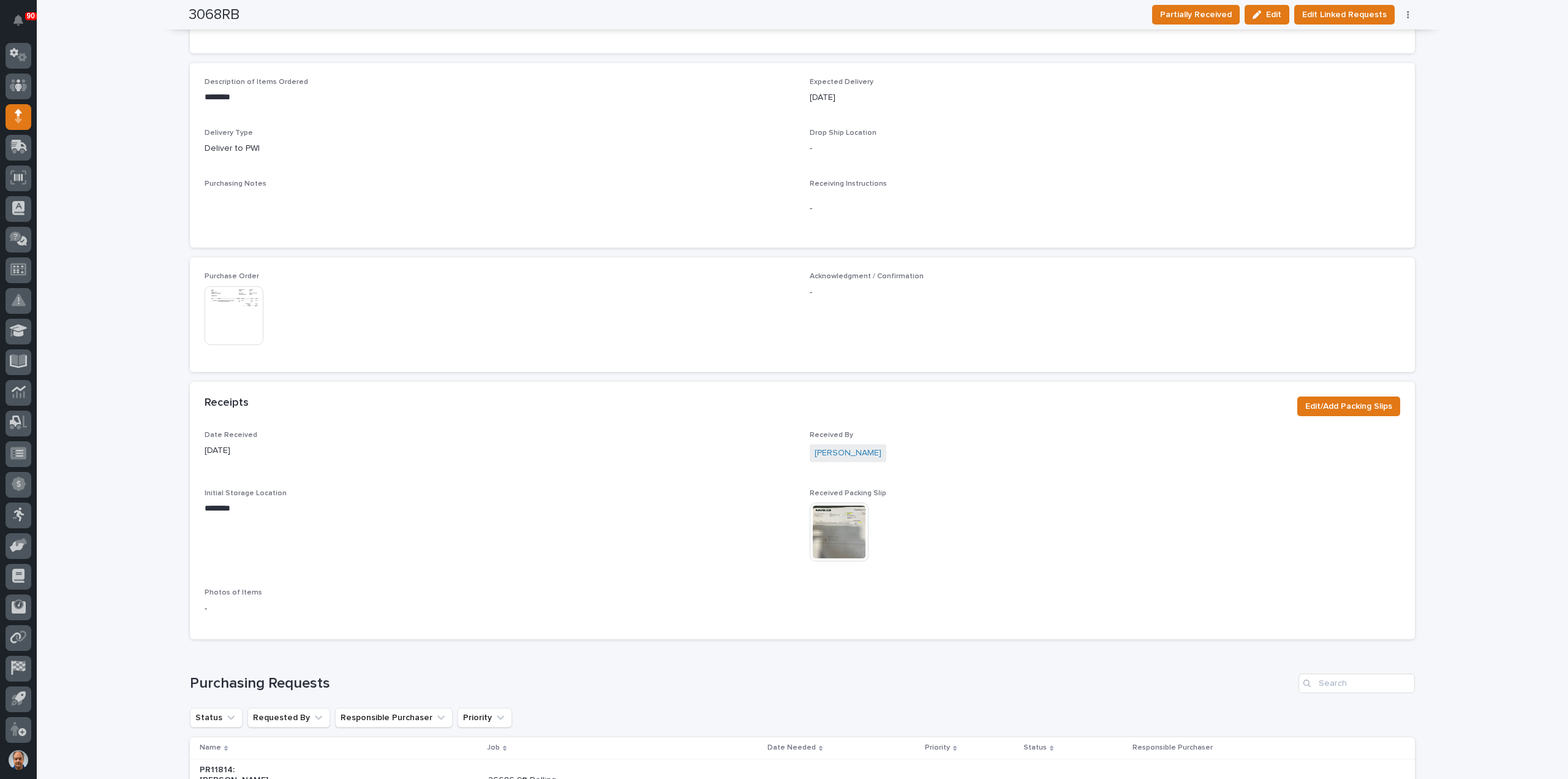
scroll to position [429, 0]
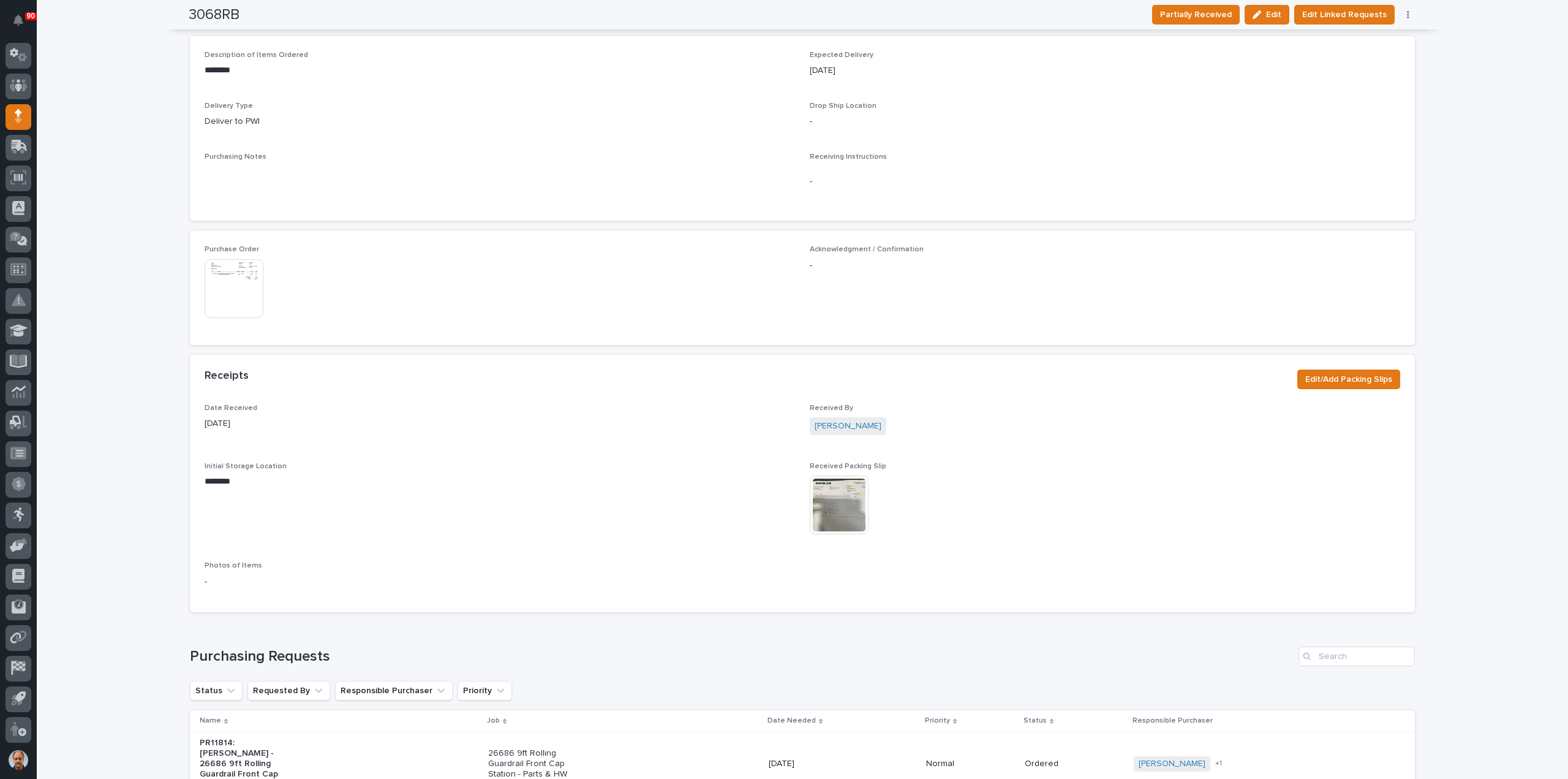
click at [232, 287] on img at bounding box center [233, 288] width 58 height 59
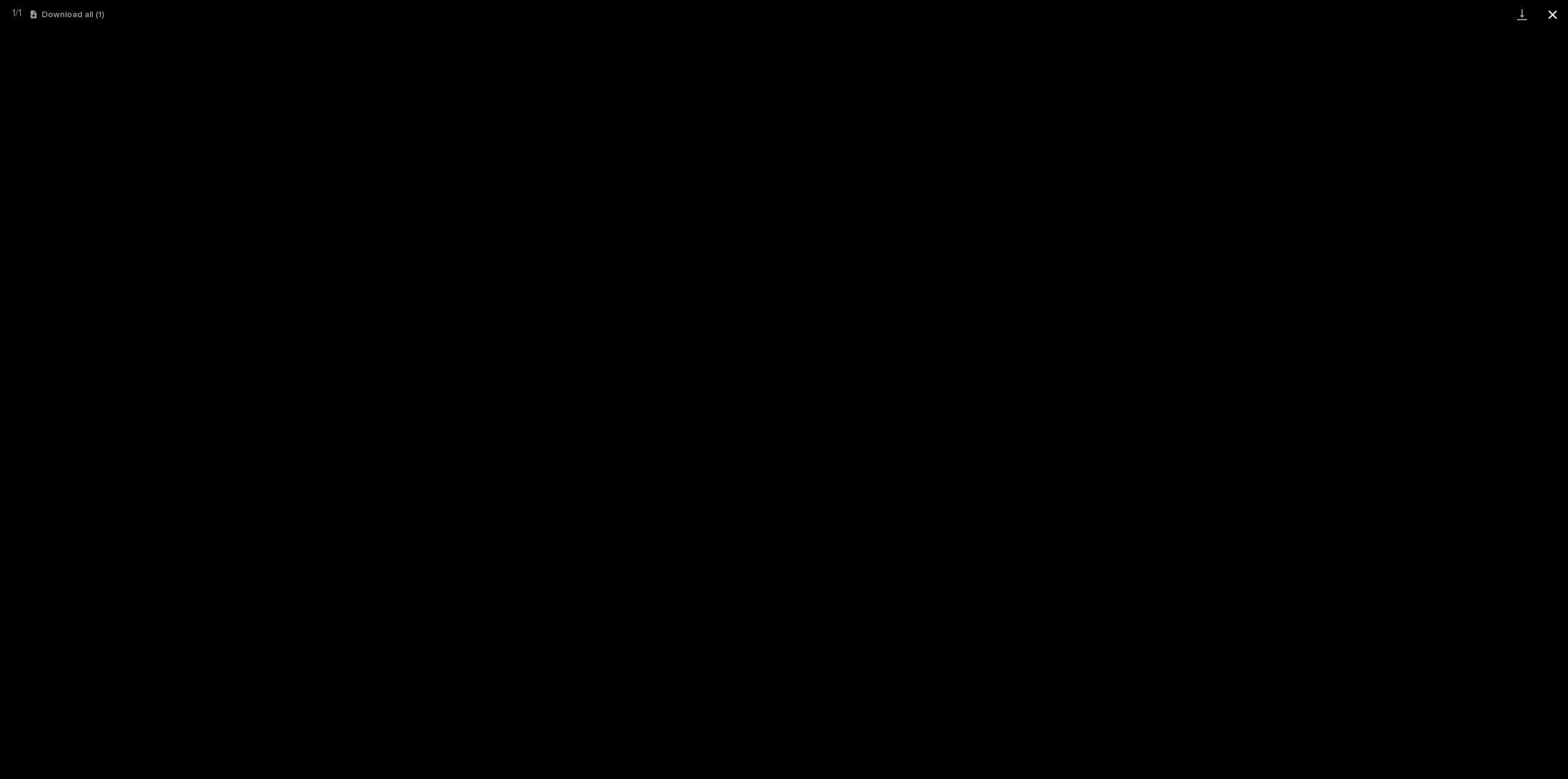
click at [1554, 15] on button "Close gallery" at bounding box center [1553, 14] width 30 height 29
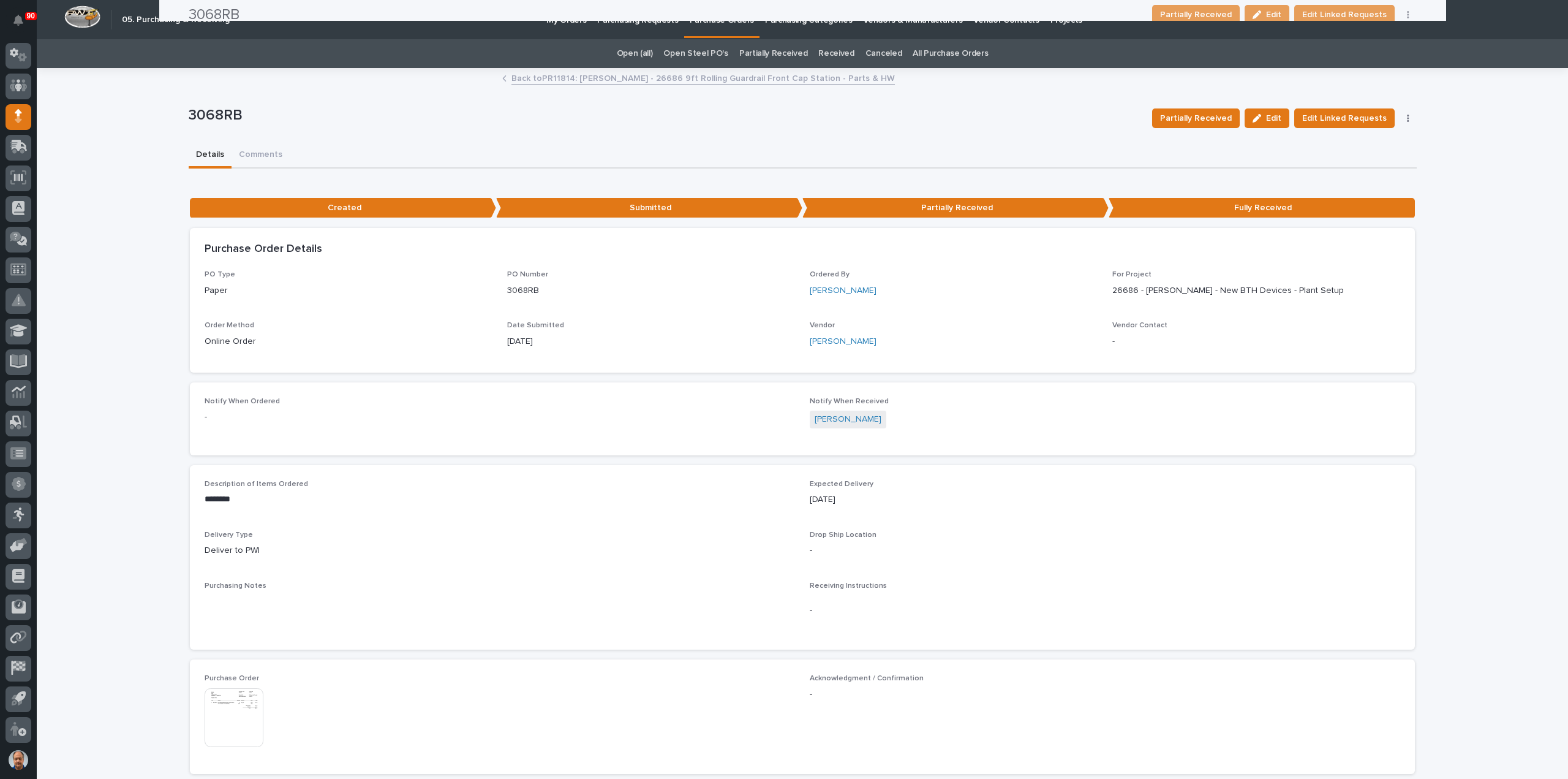
scroll to position [0, 0]
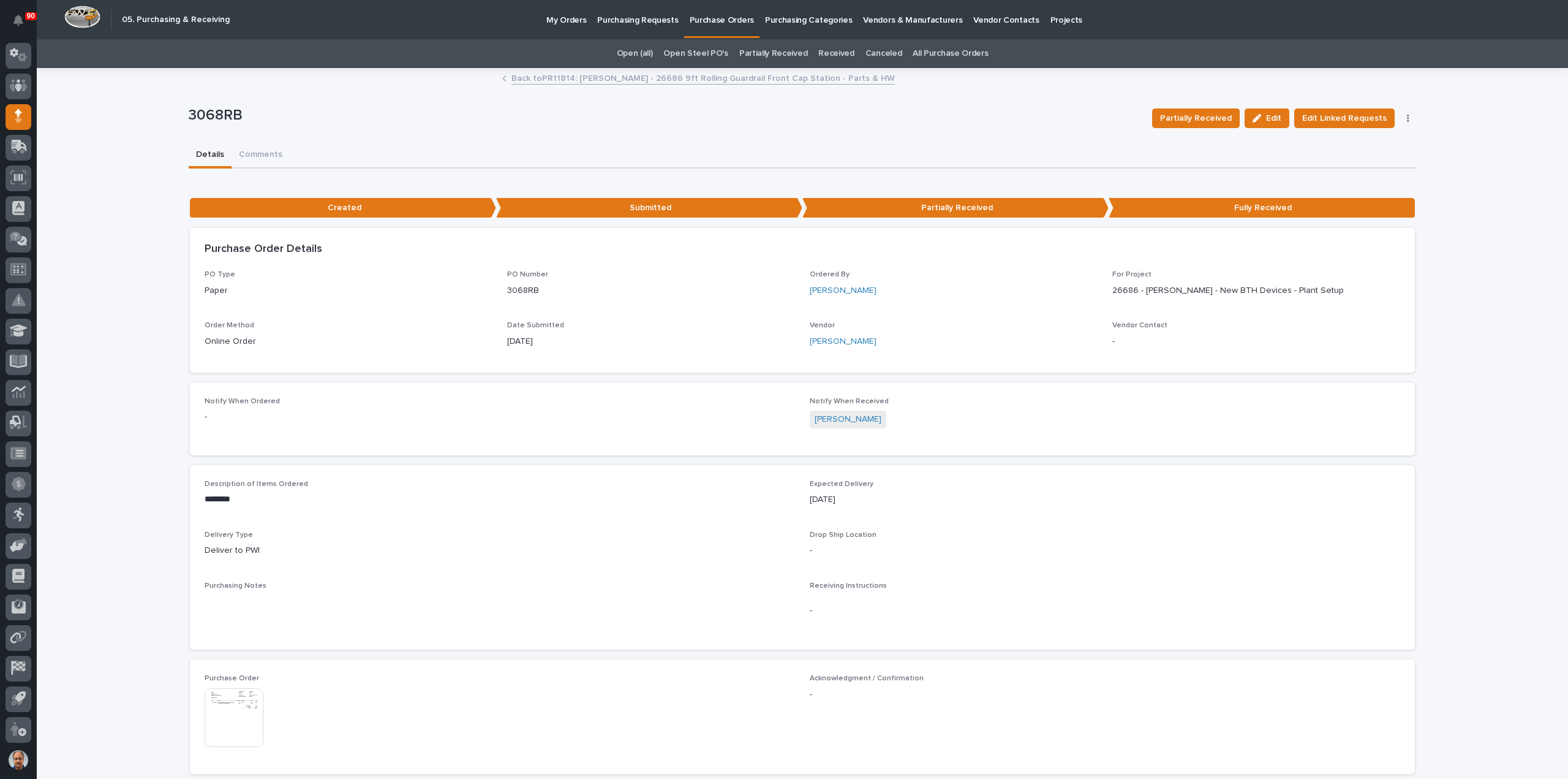
click at [548, 80] on link "Back to PR11814: [PERSON_NAME] - 26686 9ft Rolling Guardrail Front Cap Station …" at bounding box center [703, 78] width 384 height 14
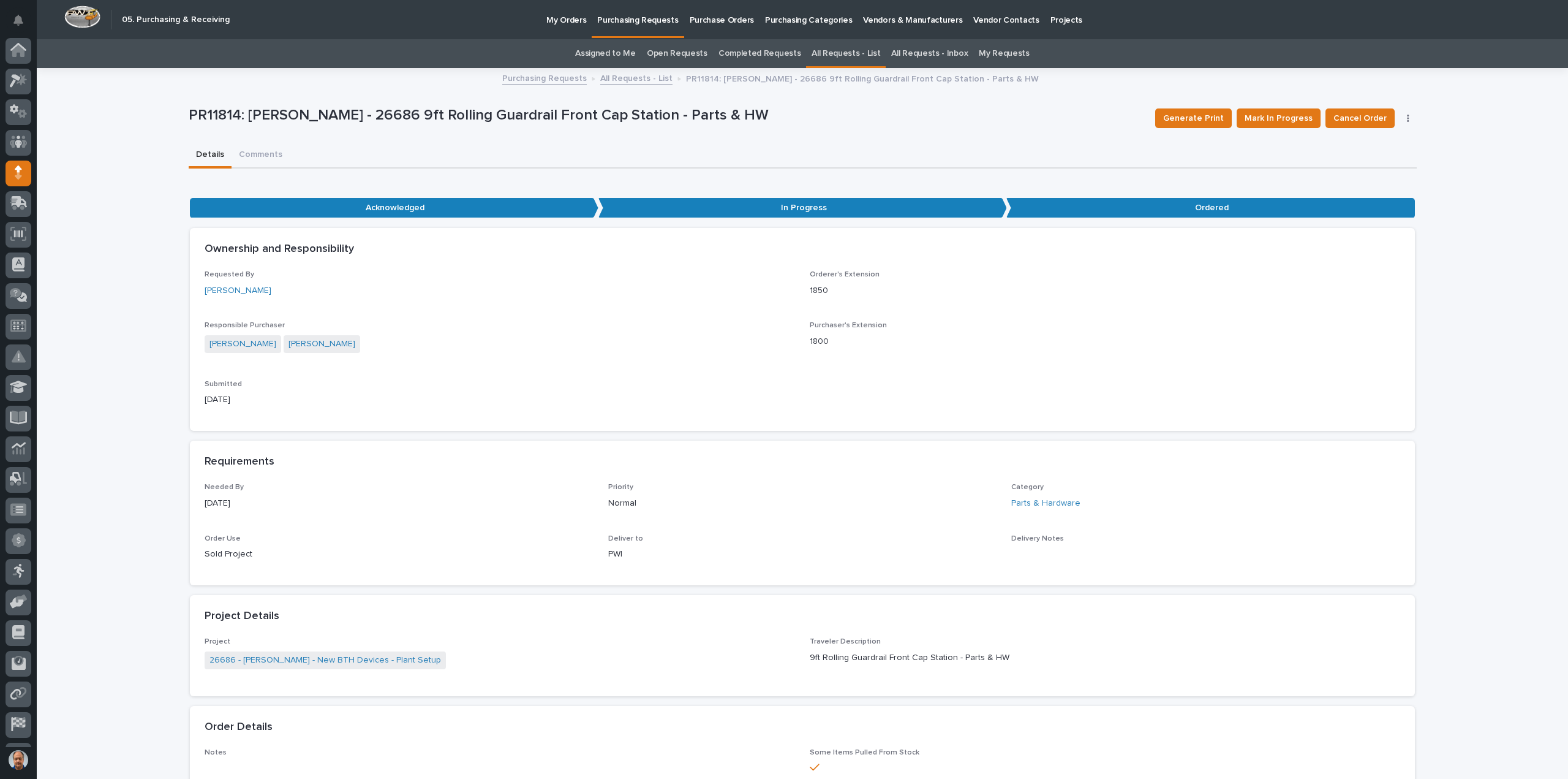
scroll to position [56, 0]
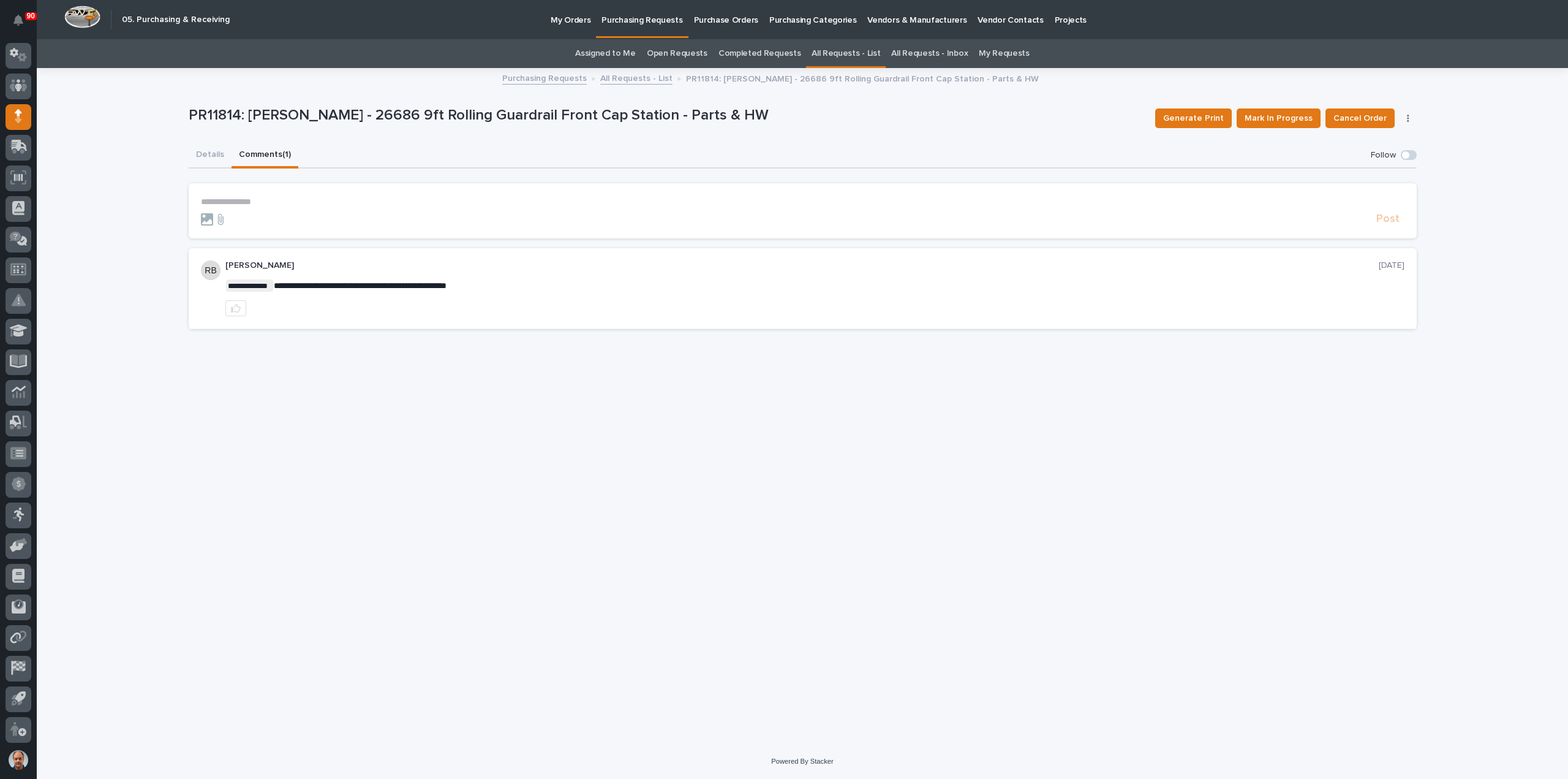
click at [244, 111] on div "**********" at bounding box center [802, 204] width 1228 height 270
click at [211, 151] on button "Details" at bounding box center [210, 156] width 43 height 26
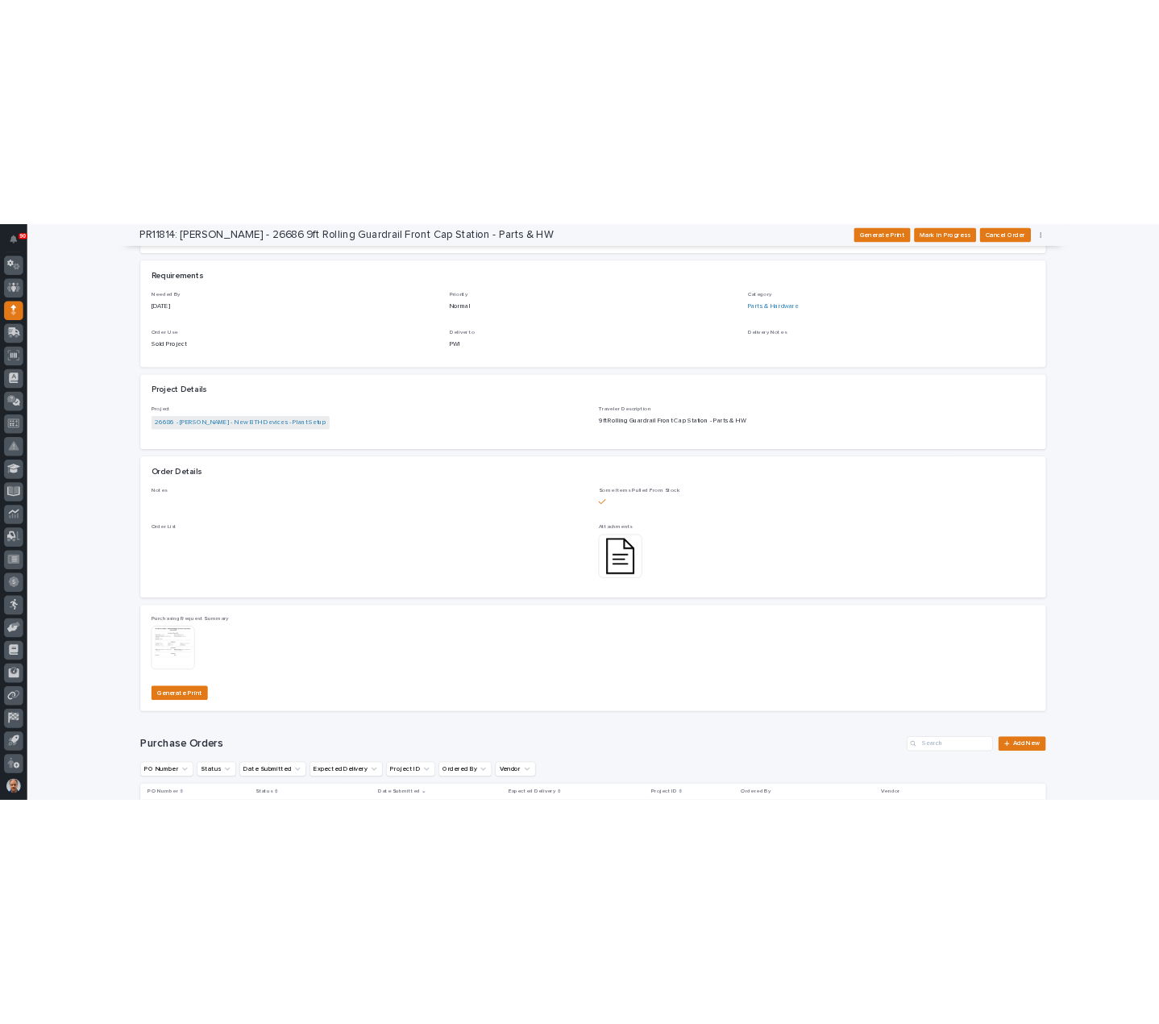
scroll to position [564, 0]
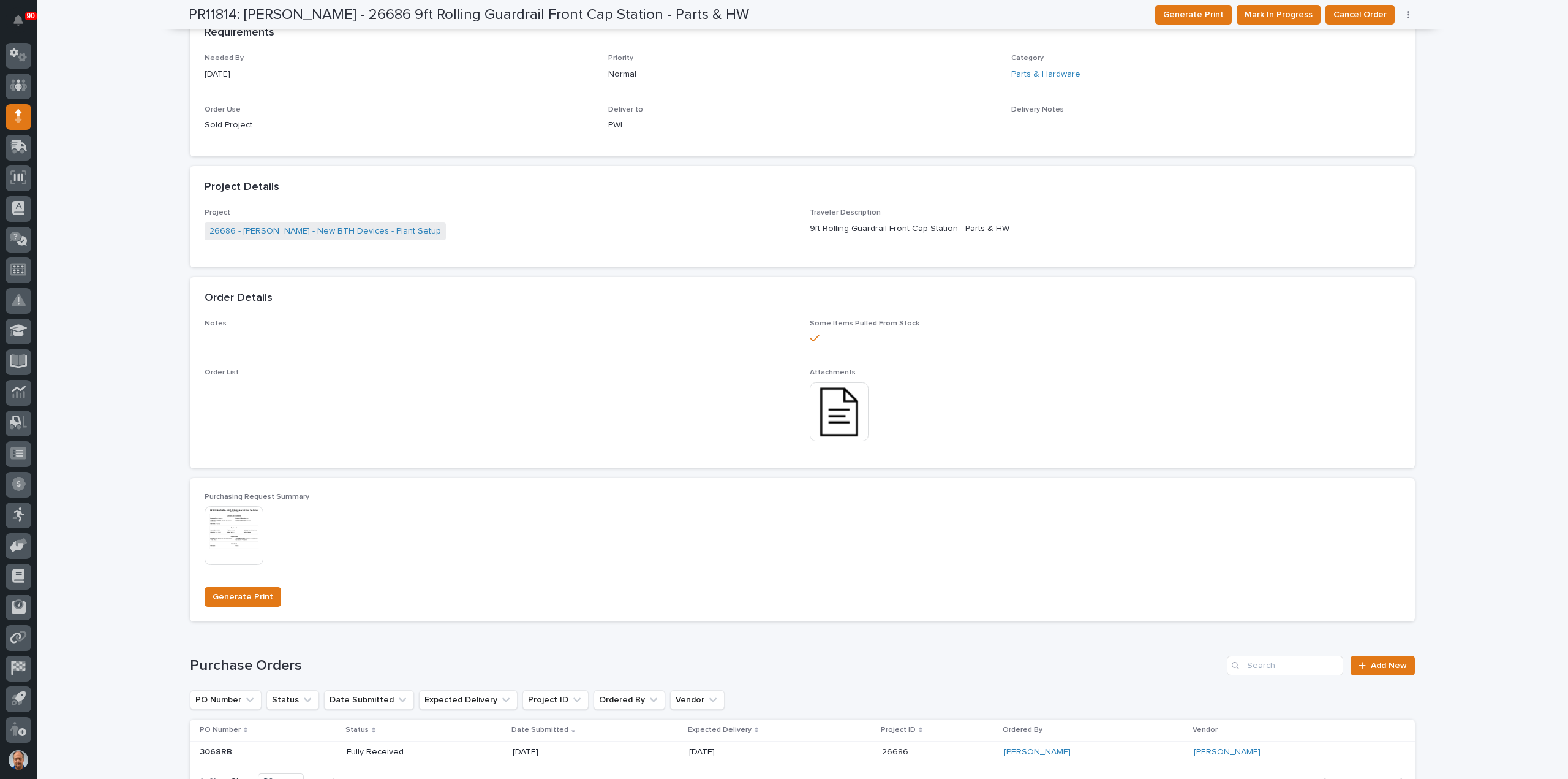
click at [830, 397] on img at bounding box center [839, 411] width 58 height 59
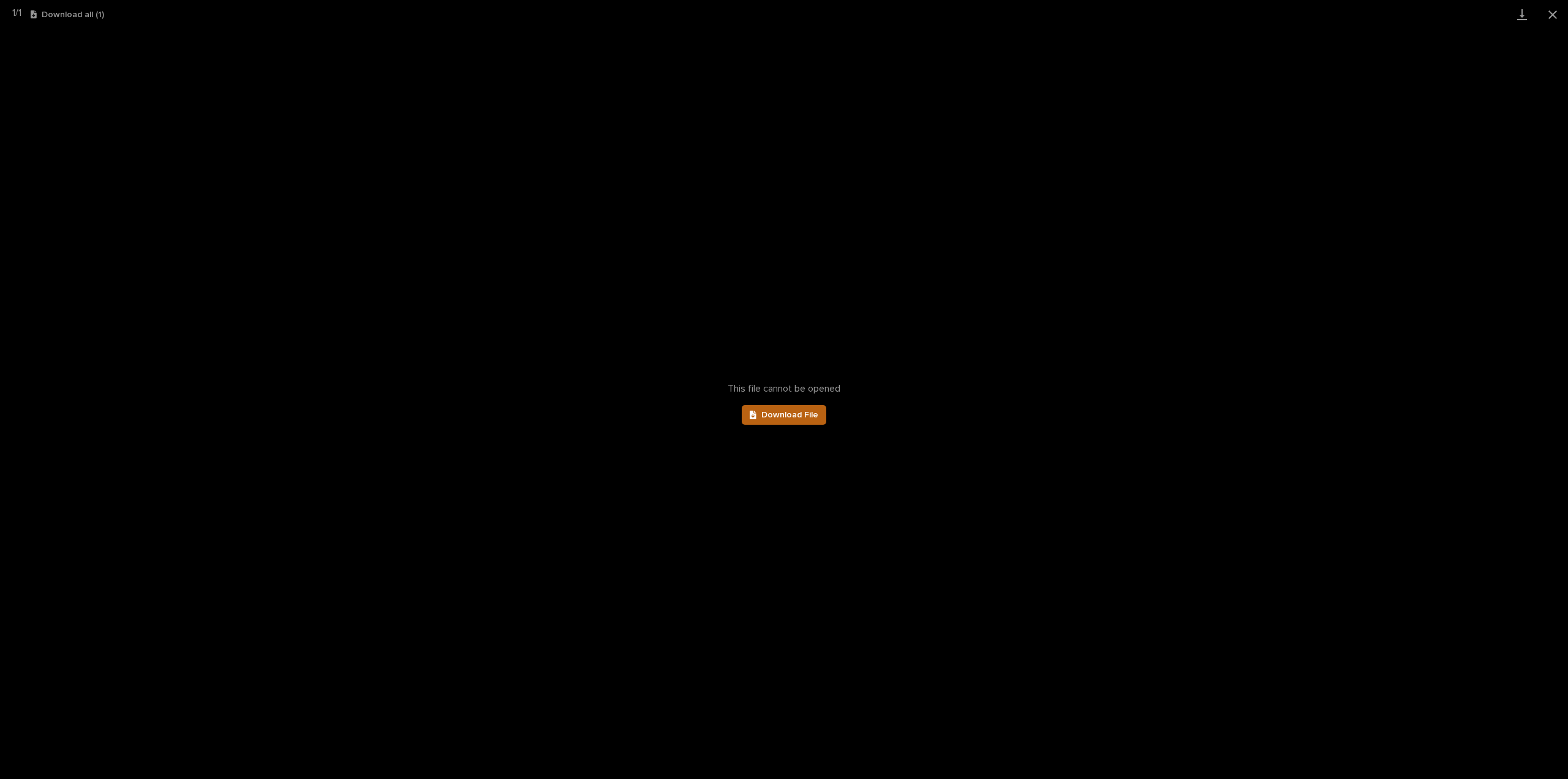
click at [803, 409] on link "Download File" at bounding box center [783, 415] width 84 height 20
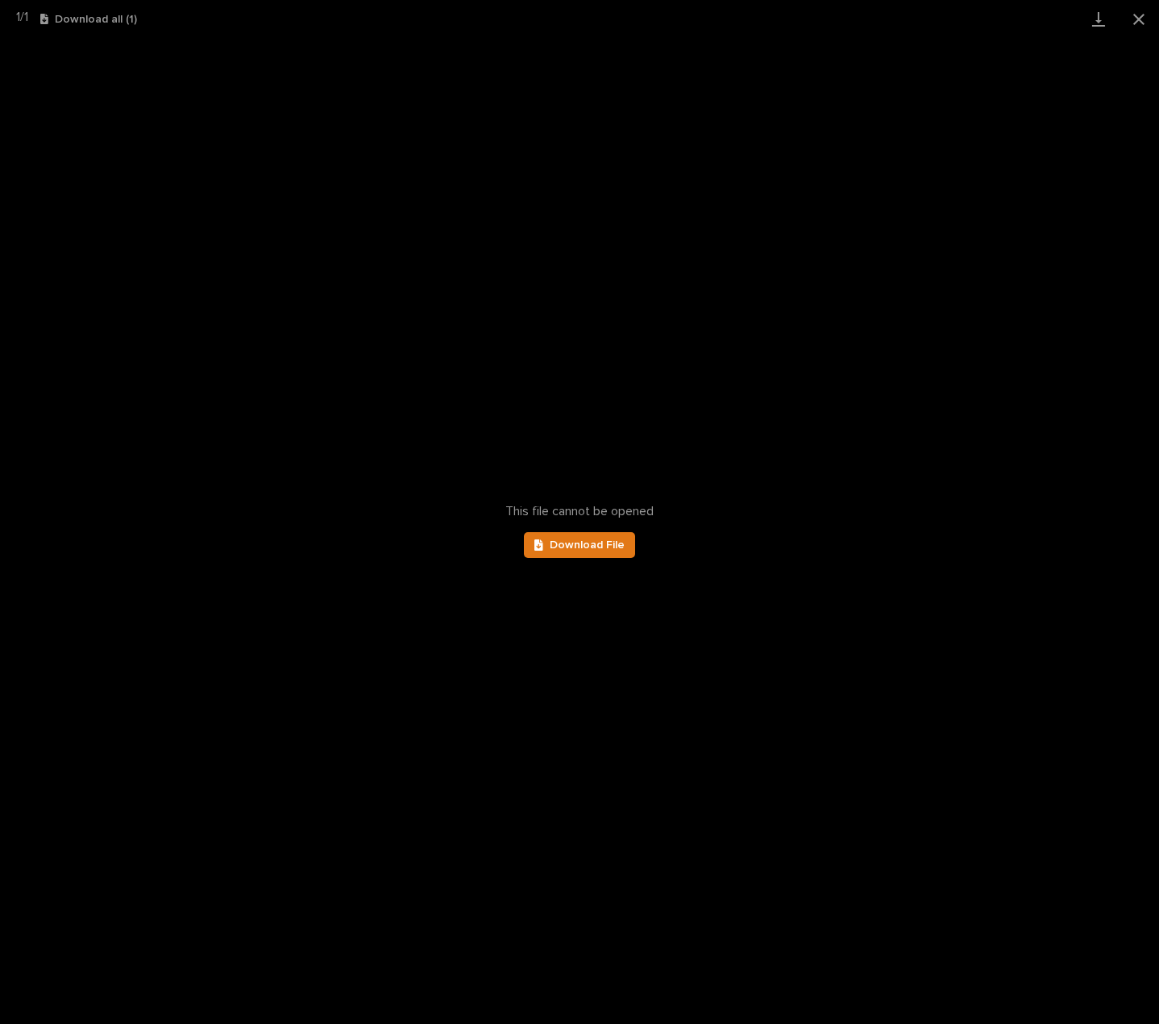
scroll to position [75, 0]
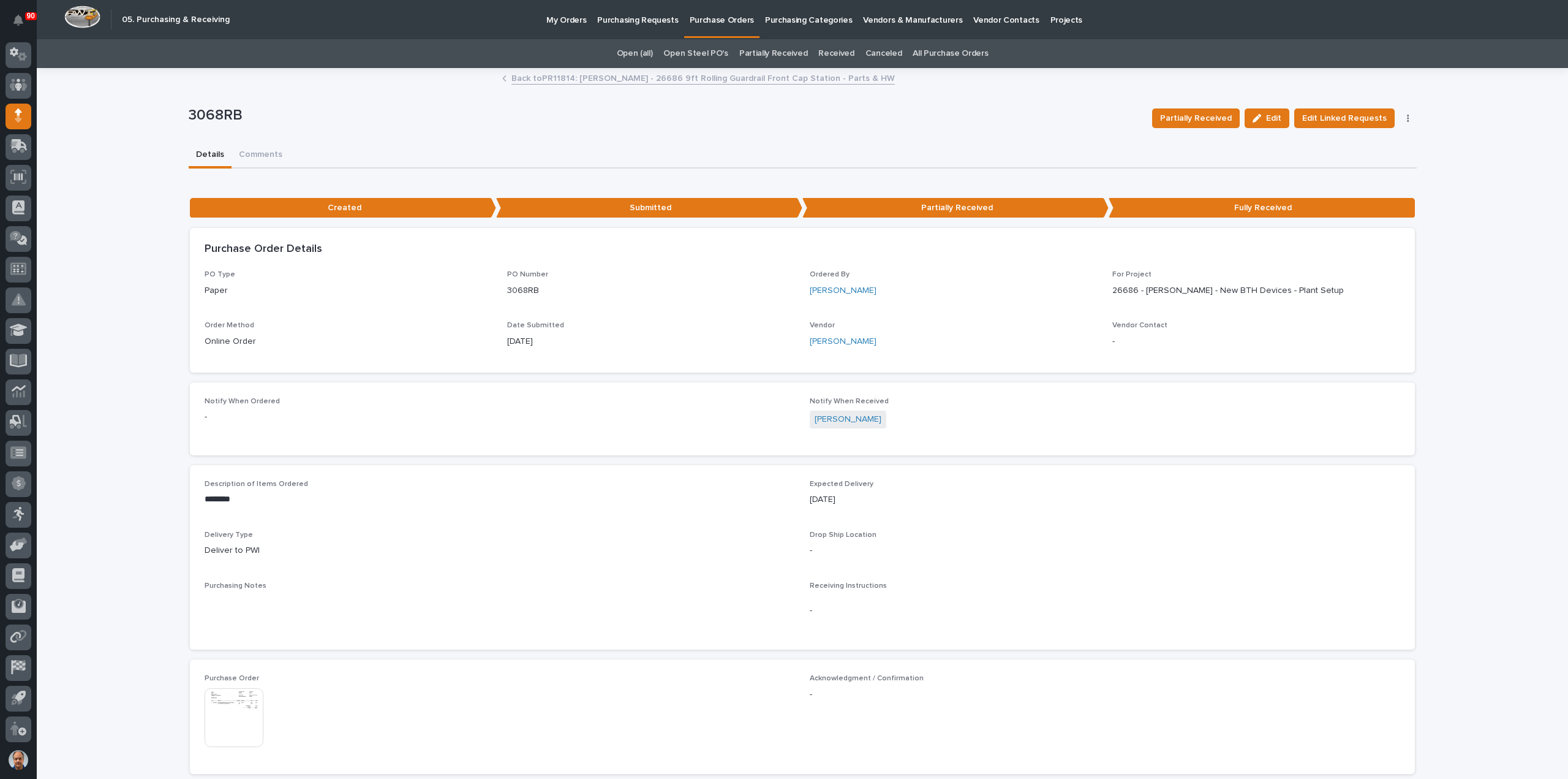
scroll to position [56, 0]
